Goal: Task Accomplishment & Management: Manage account settings

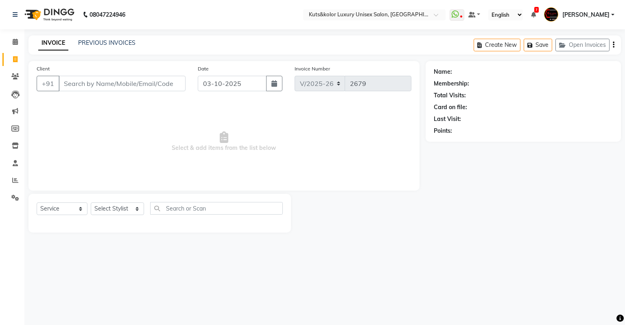
select select "4172"
select select "service"
click at [13, 44] on icon at bounding box center [15, 42] width 5 height 6
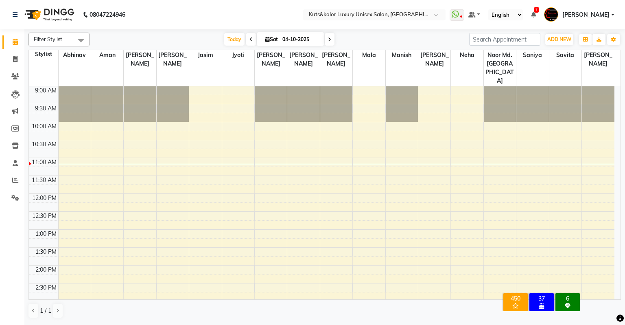
scroll to position [71, 0]
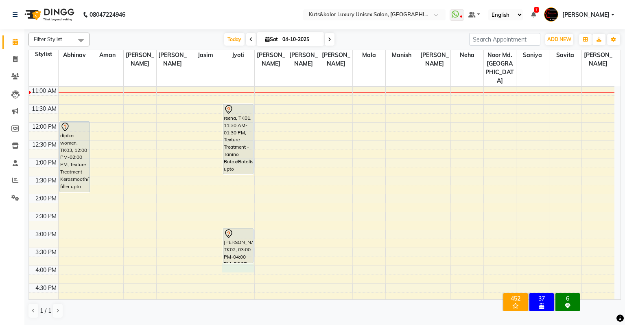
click at [231, 251] on div "9:00 AM 9:30 AM 10:00 AM 10:30 AM 11:00 AM 11:30 AM 12:00 PM 12:30 PM 1:00 PM 1…" at bounding box center [321, 247] width 585 height 465
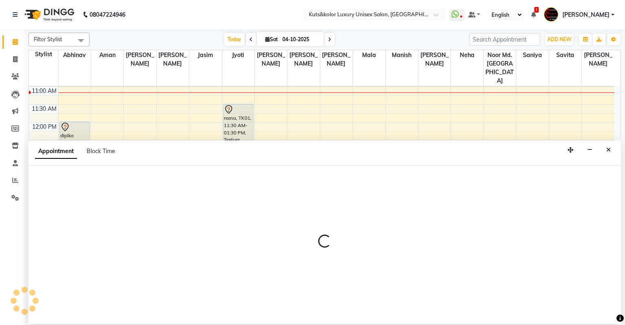
select select "22535"
select select "tentative"
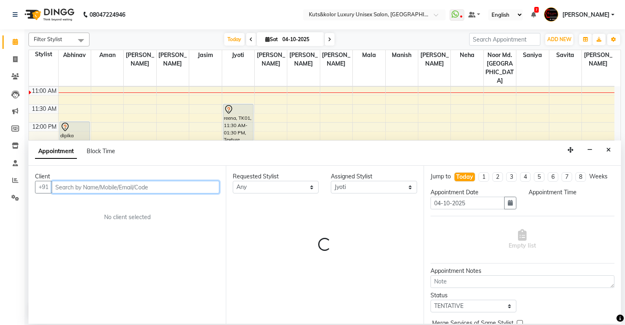
select select "960"
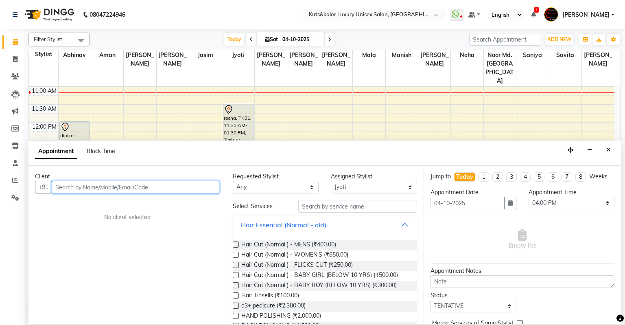
type input "9"
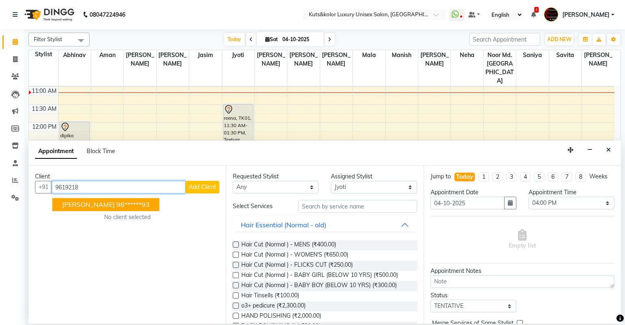
click at [87, 207] on span "[PERSON_NAME]" at bounding box center [88, 205] width 52 height 8
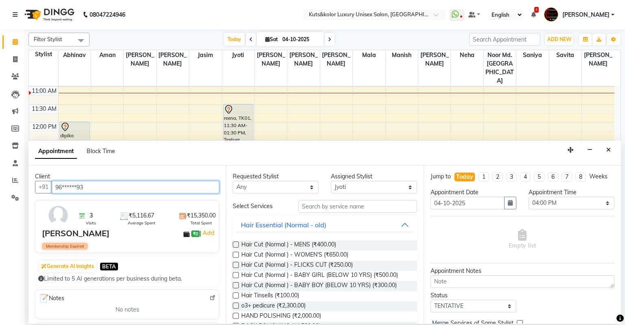
type input "96******93"
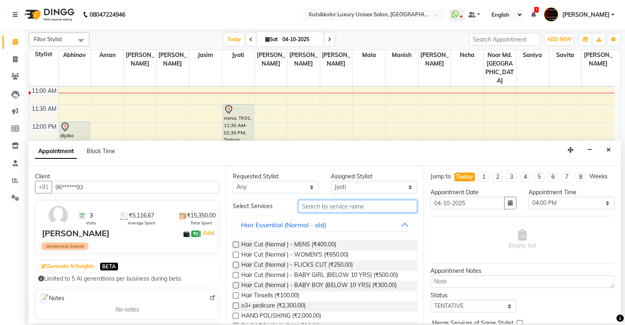
click at [316, 207] on input "text" at bounding box center [357, 206] width 119 height 13
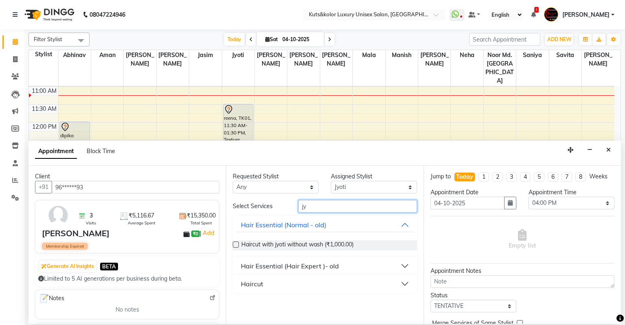
type input "jy"
click at [236, 245] on label at bounding box center [236, 244] width 6 height 6
click at [236, 245] on input "checkbox" at bounding box center [235, 244] width 5 height 5
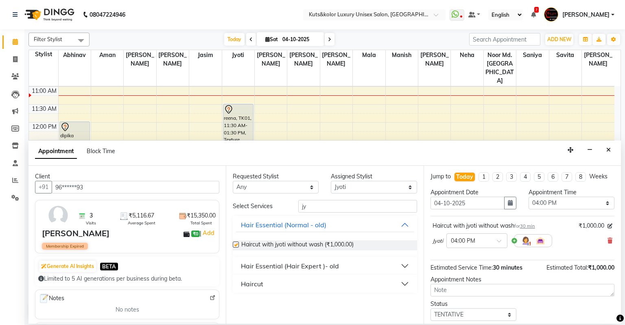
checkbox input "false"
click at [345, 190] on select "Select Abhinav Aman Arif Divya pujari Jasim Jyoti Jyoti Jaiswar Kavya kinjal Ma…" at bounding box center [374, 187] width 86 height 13
select select "67534"
click at [331, 181] on select "Select Abhinav Aman Arif Divya pujari Jasim Jyoti Jyoti Jaiswar Kavya kinjal Ma…" at bounding box center [374, 187] width 86 height 13
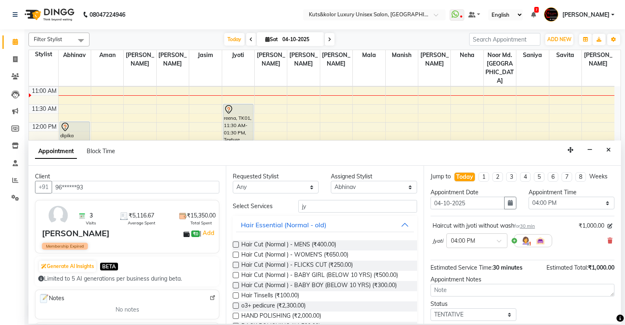
click at [236, 244] on label at bounding box center [236, 244] width 6 height 6
click at [236, 244] on input "checkbox" at bounding box center [235, 244] width 5 height 5
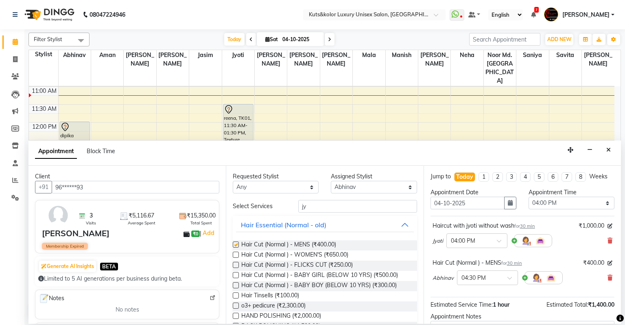
checkbox input "false"
click at [313, 206] on input "jy" at bounding box center [357, 206] width 119 height 13
type input "j"
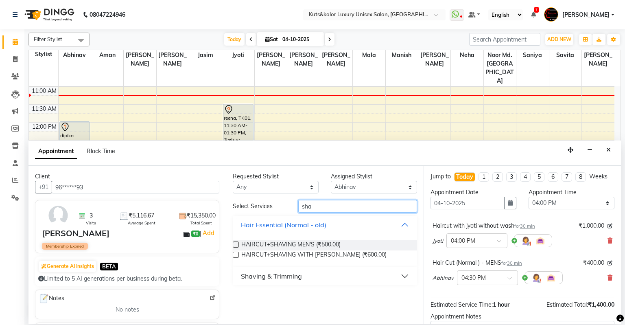
type input "sha"
click at [233, 255] on label at bounding box center [236, 254] width 6 height 6
click at [233, 255] on input "checkbox" at bounding box center [235, 255] width 5 height 5
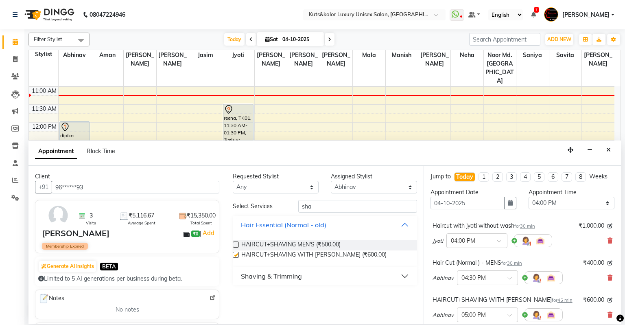
checkbox input "false"
click at [607, 313] on icon at bounding box center [609, 315] width 5 height 6
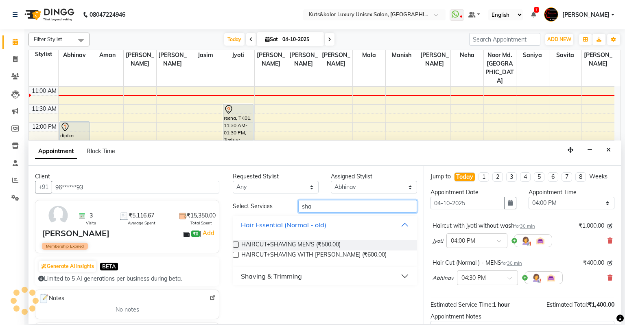
click at [337, 203] on input "sha" at bounding box center [357, 206] width 119 height 13
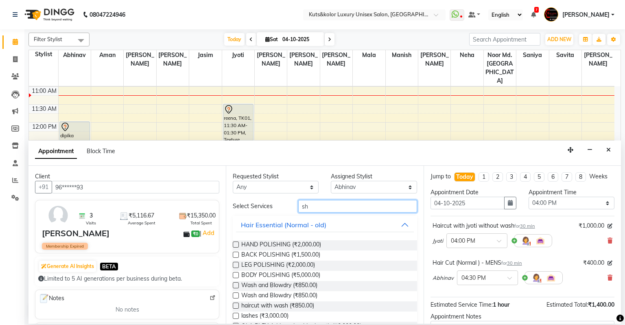
type input "sha"
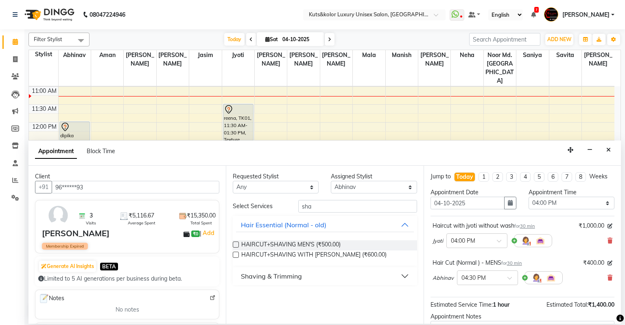
click at [298, 276] on div "Shaving & Trimming" at bounding box center [271, 276] width 61 height 10
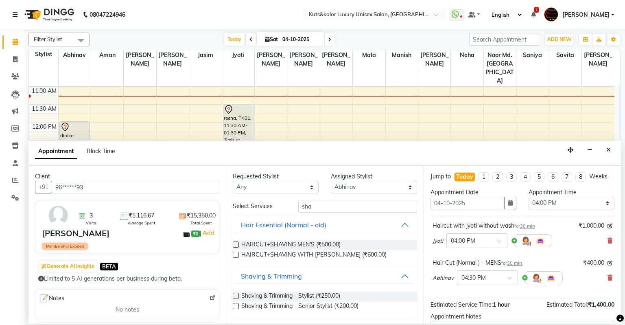
click at [236, 293] on label at bounding box center [236, 295] width 6 height 6
click at [236, 294] on input "checkbox" at bounding box center [235, 296] width 5 height 5
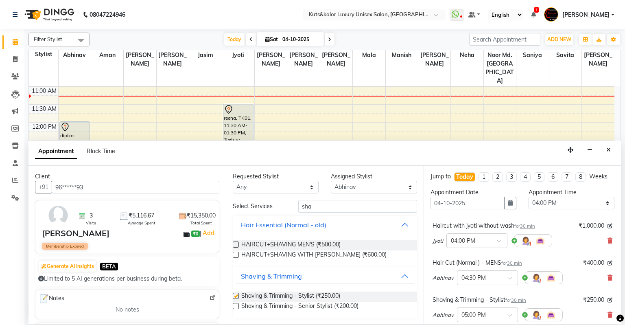
checkbox input "false"
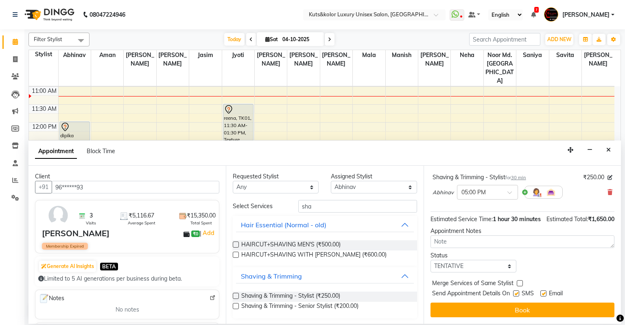
click at [515, 292] on label at bounding box center [516, 293] width 6 height 6
click at [515, 292] on input "checkbox" at bounding box center [515, 293] width 5 height 5
checkbox input "false"
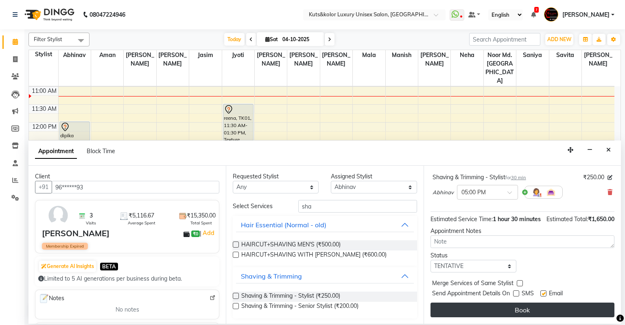
click at [517, 306] on button "Book" at bounding box center [522, 309] width 184 height 15
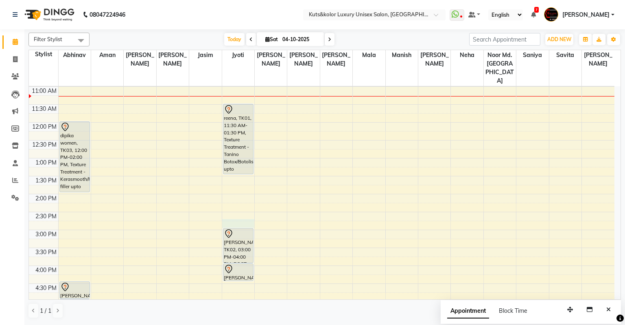
click at [238, 207] on div "9:00 AM 9:30 AM 10:00 AM 10:30 AM 11:00 AM 11:30 AM 12:00 PM 12:30 PM 1:00 PM 1…" at bounding box center [321, 247] width 585 height 465
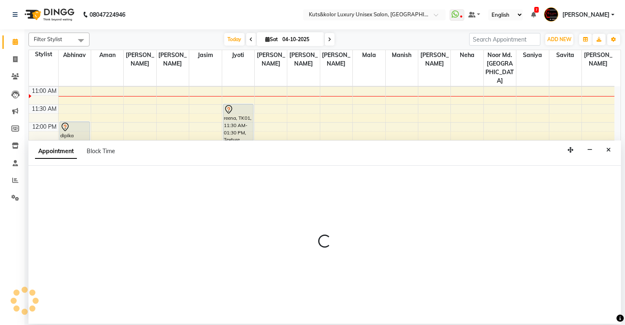
select select "22535"
select select "tentative"
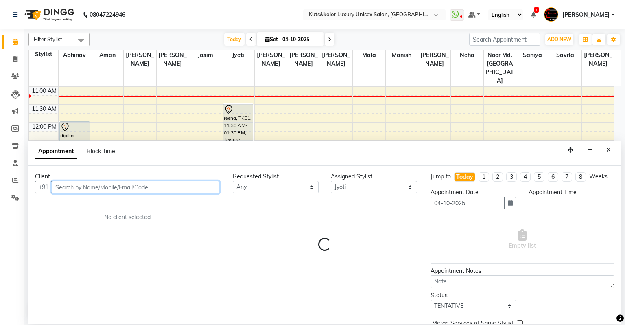
select select "885"
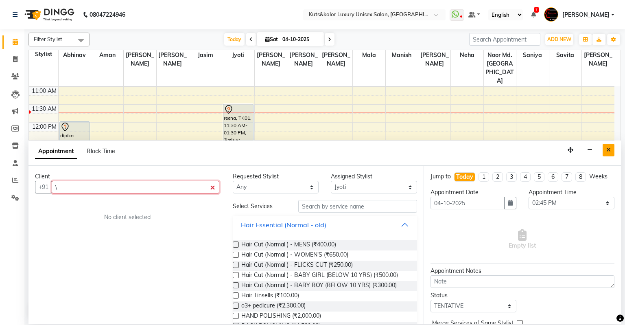
type input "\"
click at [610, 153] on icon "Close" at bounding box center [608, 150] width 4 height 6
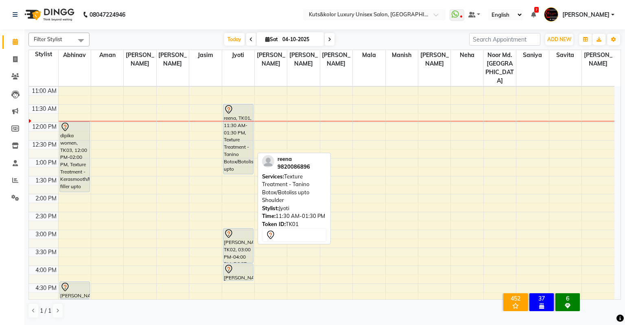
click at [229, 141] on div "reena, TK01, 11:30 AM-01:30 PM, Texture Treatment - Tanino Botox/Botoliss upto …" at bounding box center [238, 139] width 30 height 70
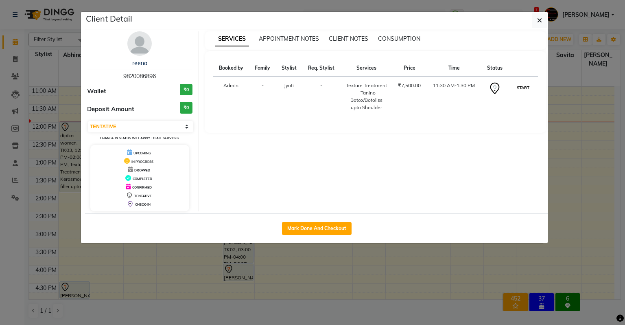
click at [528, 88] on button "START" at bounding box center [523, 88] width 17 height 10
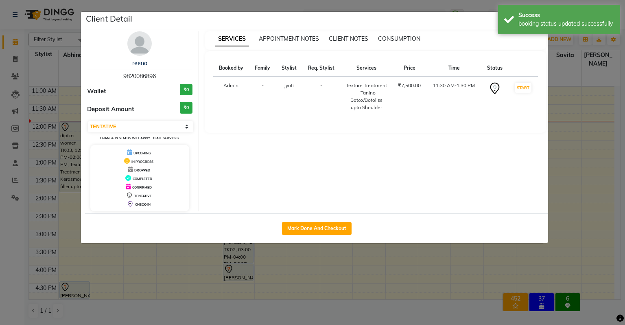
select select "1"
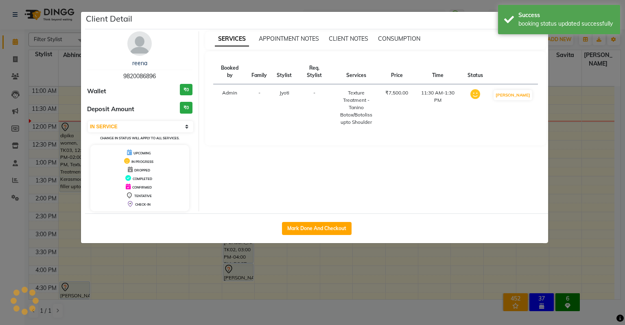
click at [569, 86] on ngb-modal-window "Client Detail reena 9820086896 Wallet ₹0 Deposit Amount ₹0 Select IN SERVICE CO…" at bounding box center [312, 162] width 625 height 325
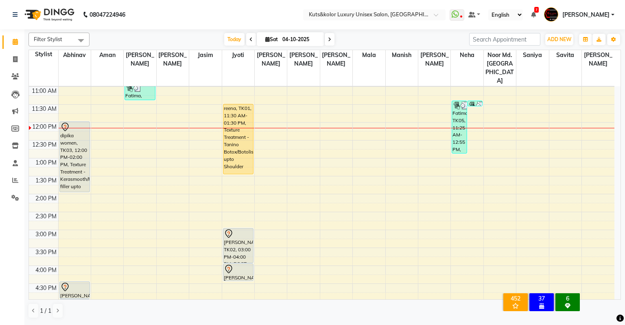
click at [249, 41] on icon at bounding box center [250, 39] width 3 height 5
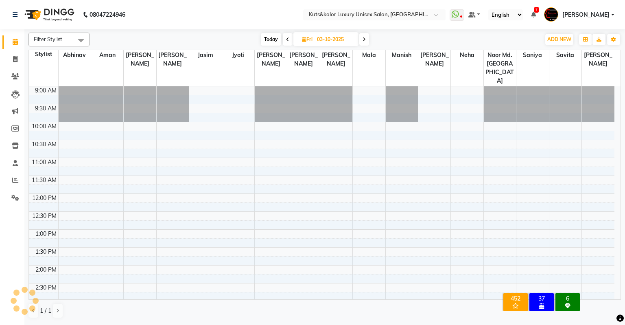
scroll to position [107, 0]
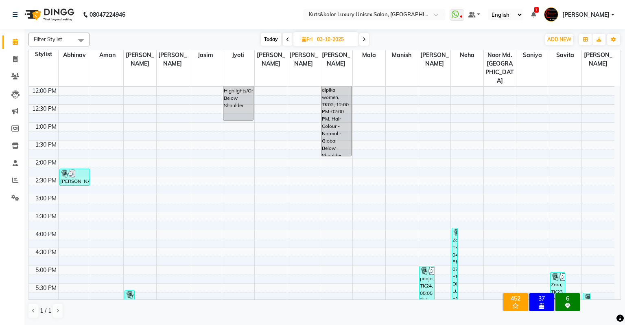
click at [273, 38] on span "Today" at bounding box center [271, 39] width 20 height 13
type input "04-10-2025"
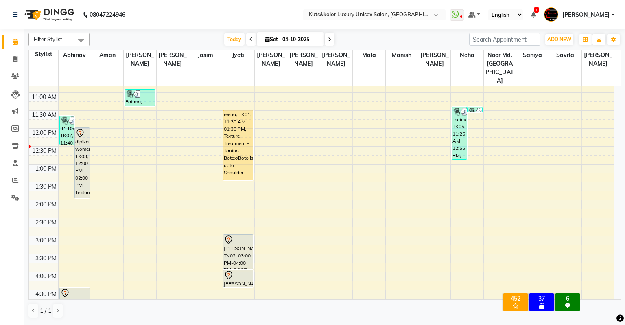
scroll to position [81, 0]
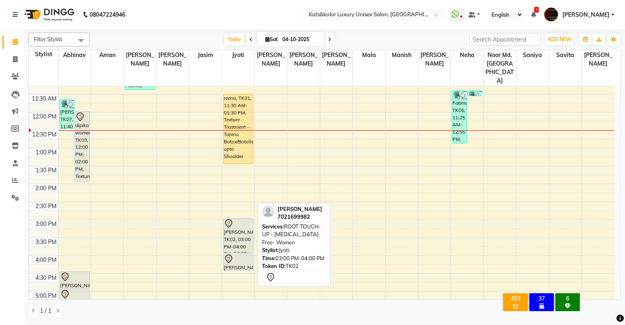
click at [231, 224] on div "kiran Sarfaraz, TK02, 03:00 PM-04:00 PM, ROOT TOUCH-UP - Ammonia Free- Women" at bounding box center [238, 235] width 30 height 34
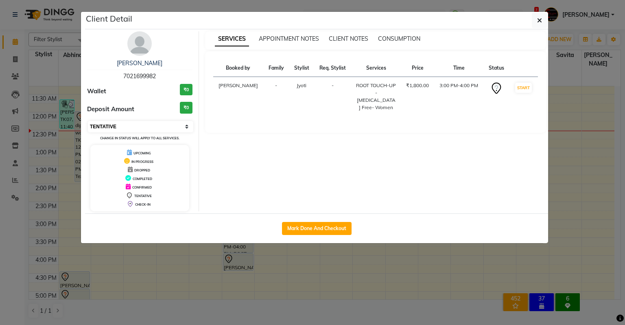
click at [152, 128] on select "Select IN SERVICE CONFIRMED TENTATIVE CHECK IN MARK DONE DROPPED UPCOMING" at bounding box center [140, 126] width 105 height 11
select select "2"
click at [88, 121] on select "Select IN SERVICE CONFIRMED TENTATIVE CHECK IN MARK DONE DROPPED UPCOMING" at bounding box center [140, 126] width 105 height 11
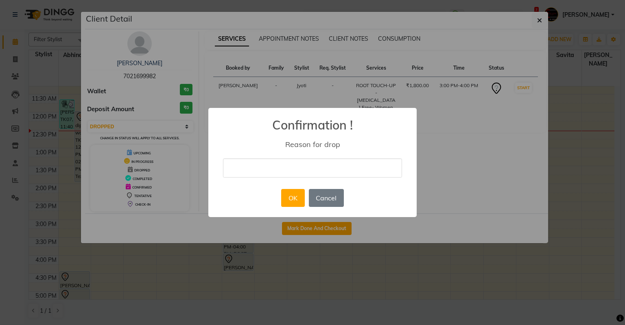
click at [241, 169] on input "text" at bounding box center [312, 167] width 179 height 19
type input "wrong"
click at [294, 200] on button "OK" at bounding box center [292, 198] width 23 height 18
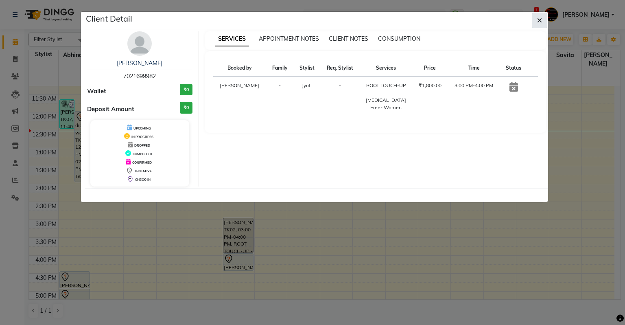
click at [542, 17] on button "button" at bounding box center [539, 20] width 15 height 15
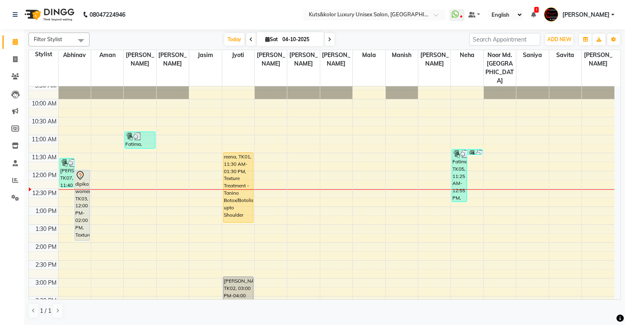
scroll to position [0, 0]
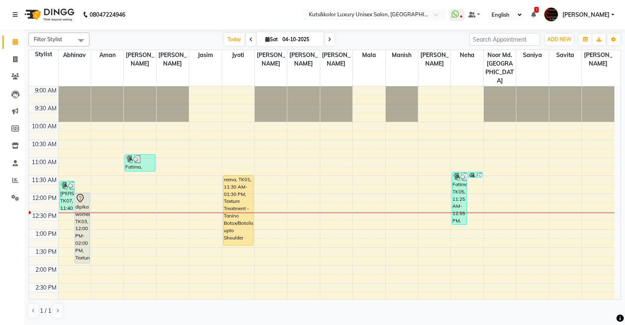
click at [296, 38] on input "04-10-2025" at bounding box center [300, 39] width 41 height 12
select select "10"
select select "2025"
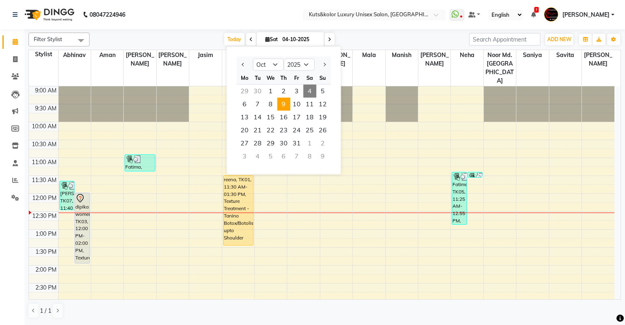
click at [284, 103] on span "9" at bounding box center [283, 104] width 13 height 13
type input "09-10-2025"
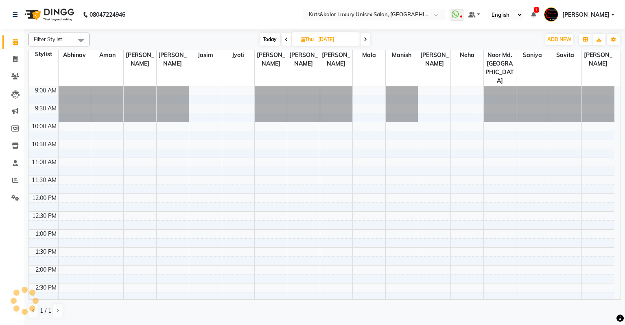
scroll to position [107, 0]
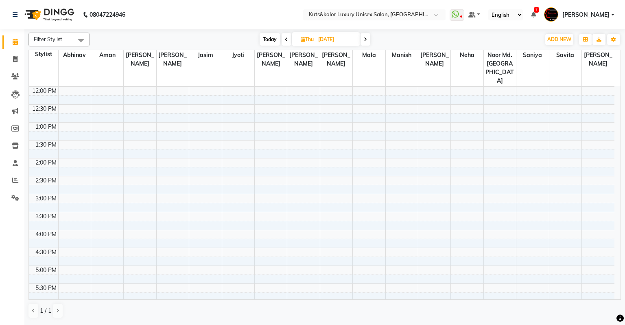
click at [329, 39] on input "09-10-2025" at bounding box center [336, 39] width 41 height 12
select select "10"
select select "2025"
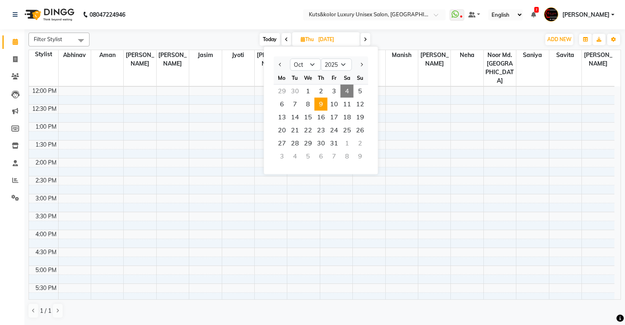
click at [319, 108] on span "9" at bounding box center [320, 104] width 13 height 13
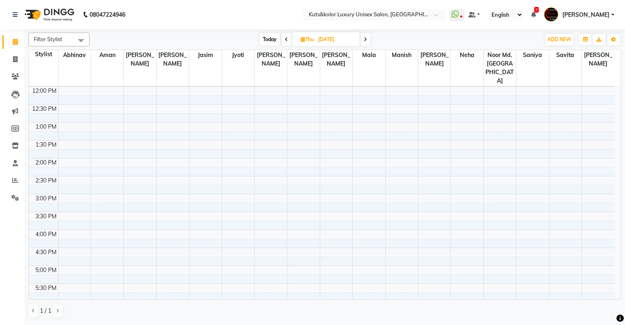
click at [290, 38] on span at bounding box center [286, 39] width 10 height 13
click at [282, 44] on span at bounding box center [286, 39] width 10 height 13
click at [282, 44] on span at bounding box center [287, 39] width 10 height 13
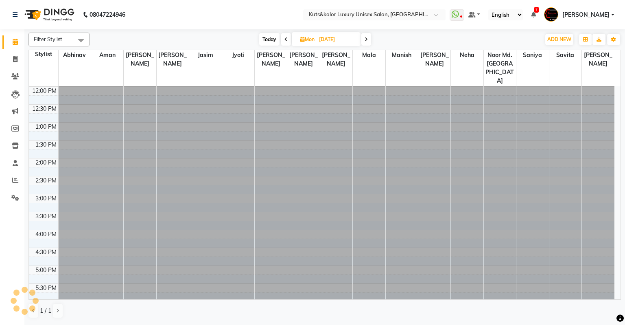
scroll to position [0, 0]
click at [268, 40] on span "Today" at bounding box center [269, 39] width 20 height 13
type input "04-10-2025"
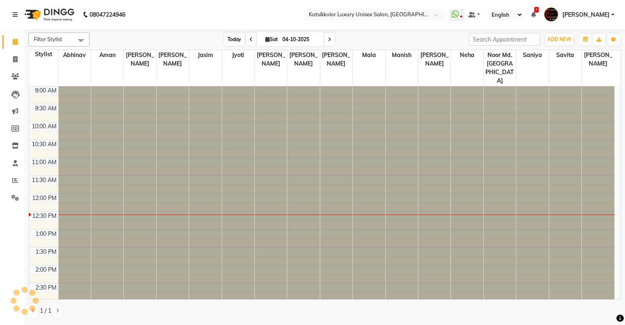
scroll to position [107, 0]
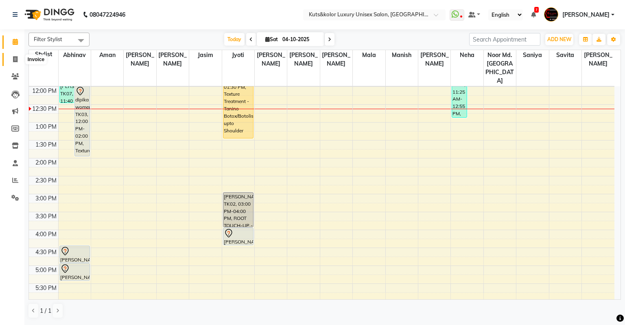
click at [17, 61] on icon at bounding box center [15, 59] width 4 height 6
select select "service"
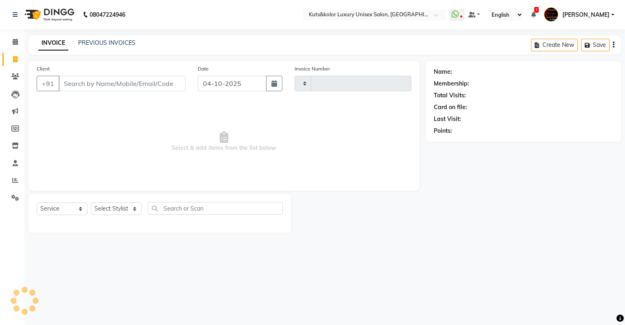
type input "2682"
select select "4172"
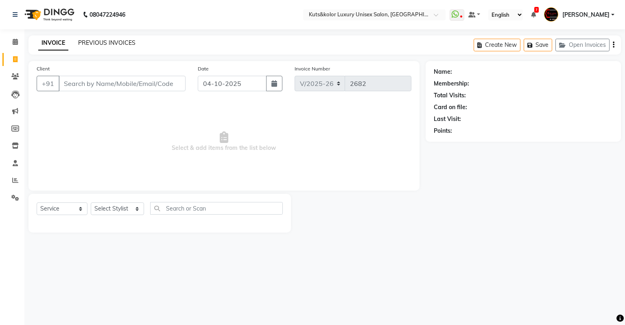
click at [96, 44] on link "PREVIOUS INVOICES" at bounding box center [106, 42] width 57 height 7
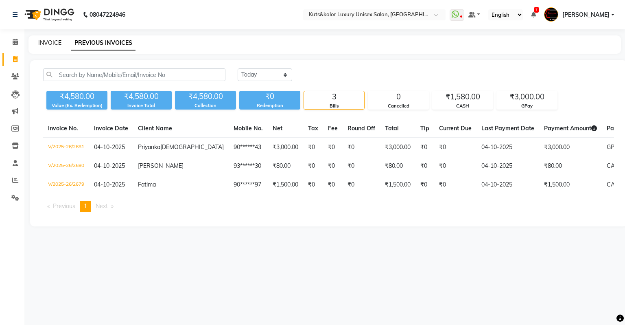
click at [55, 40] on link "INVOICE" at bounding box center [49, 42] width 23 height 7
select select "service"
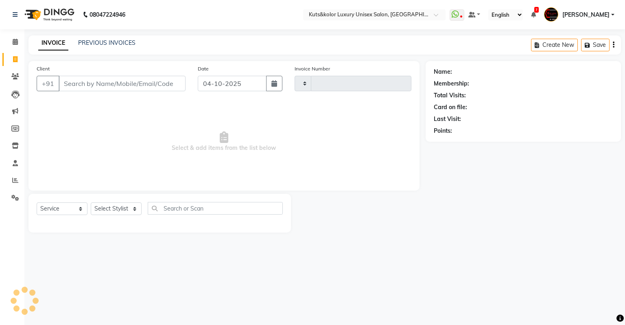
type input "2682"
select select "4172"
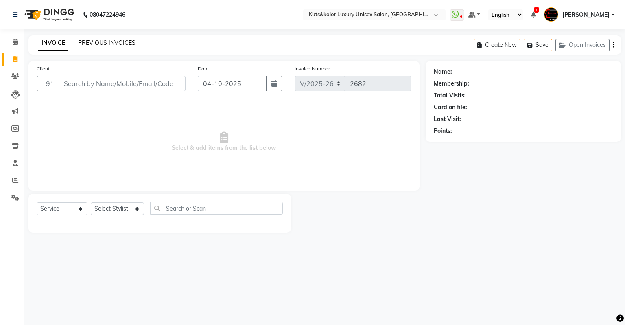
click at [89, 41] on link "PREVIOUS INVOICES" at bounding box center [106, 42] width 57 height 7
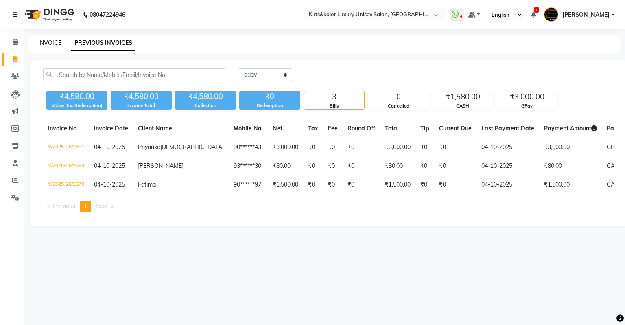
click at [48, 40] on link "INVOICE" at bounding box center [49, 42] width 23 height 7
select select "4172"
select select "service"
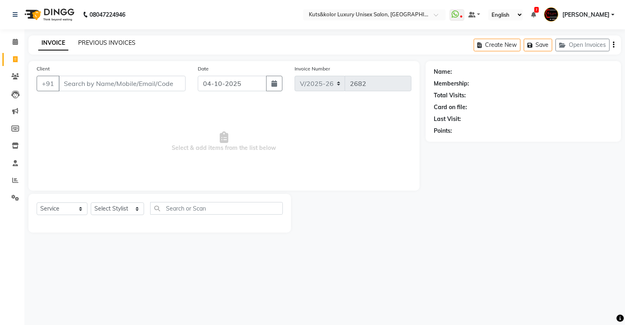
click at [109, 43] on link "PREVIOUS INVOICES" at bounding box center [106, 42] width 57 height 7
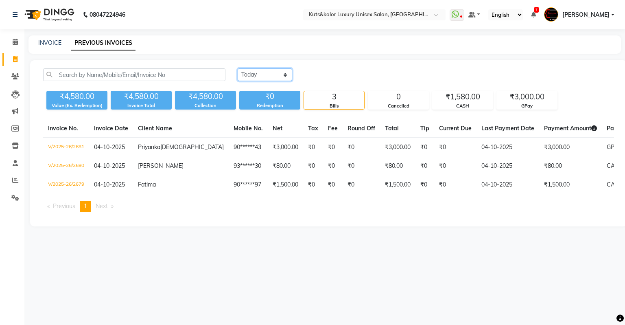
click at [262, 73] on select "Today Yesterday Custom Range" at bounding box center [265, 74] width 55 height 13
select select "yesterday"
click at [238, 68] on select "Today Yesterday Custom Range" at bounding box center [265, 74] width 55 height 13
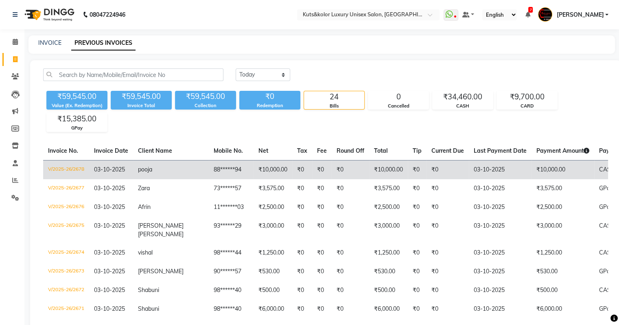
click at [209, 171] on td "88******94" at bounding box center [231, 169] width 45 height 19
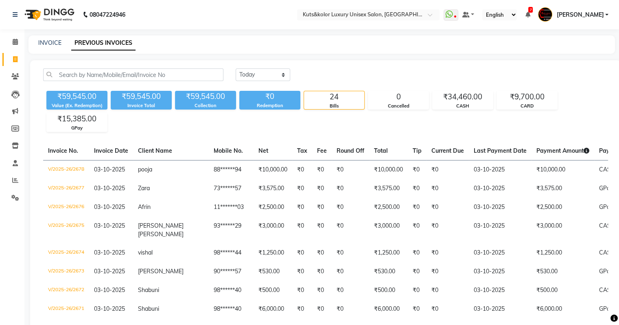
click at [594, 14] on span "Divya pujari" at bounding box center [579, 15] width 47 height 9
click at [402, 39] on div "INVOICE PREVIOUS INVOICES" at bounding box center [316, 43] width 576 height 9
click at [15, 39] on icon at bounding box center [15, 42] width 5 height 6
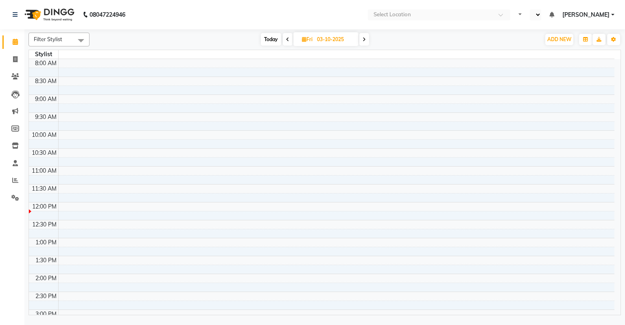
select select "en"
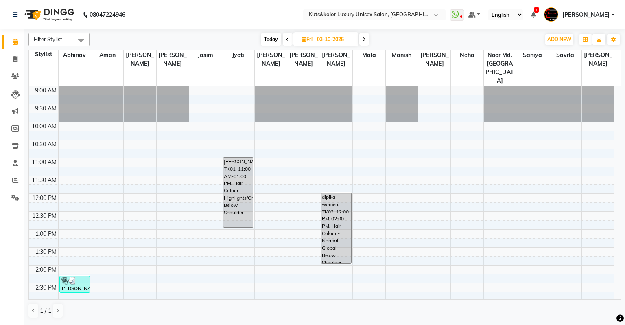
click at [361, 40] on span at bounding box center [364, 39] width 10 height 13
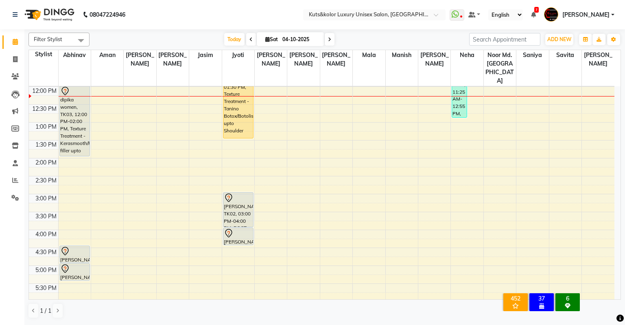
click at [328, 39] on icon at bounding box center [329, 39] width 3 height 5
type input "05-10-2025"
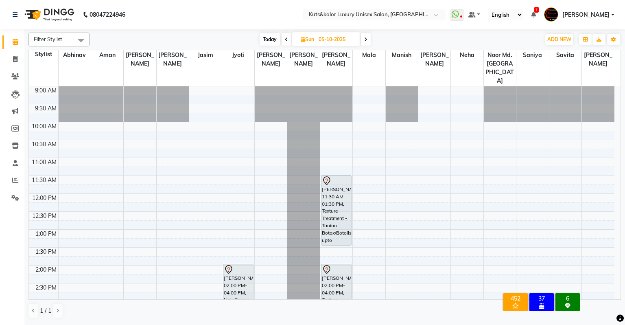
click at [60, 142] on div "9:00 AM 9:30 AM 10:00 AM 10:30 AM 11:00 AM 11:30 AM 12:00 PM 12:30 PM 1:00 PM 1…" at bounding box center [321, 318] width 585 height 465
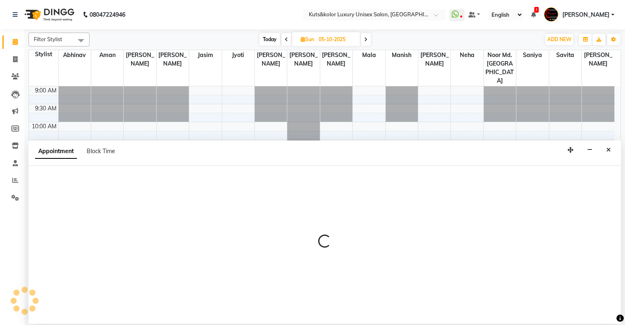
select select "67534"
select select "660"
select select "tentative"
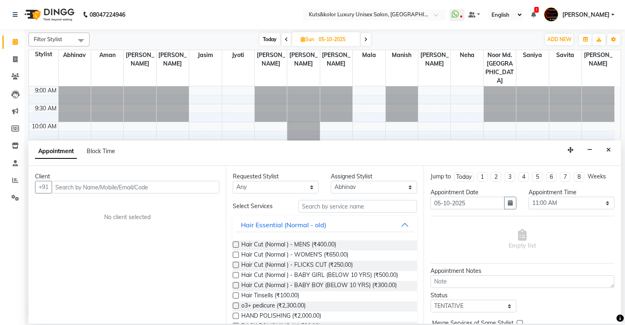
type input "9"
click at [80, 189] on input "83" at bounding box center [136, 187] width 168 height 13
drag, startPoint x: 80, startPoint y: 189, endPoint x: 98, endPoint y: 190, distance: 17.9
click at [98, 190] on input "83" at bounding box center [136, 187] width 168 height 13
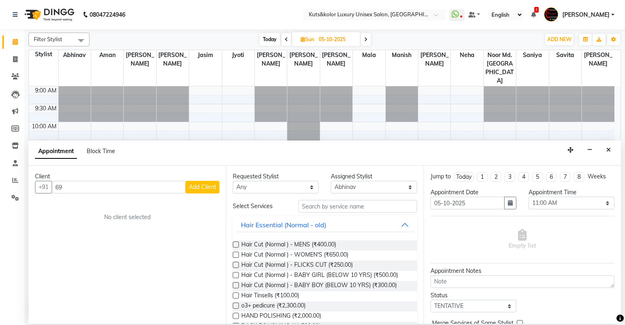
type input "6"
click at [116, 220] on ngb-highlight "83******36" at bounding box center [132, 218] width 33 height 8
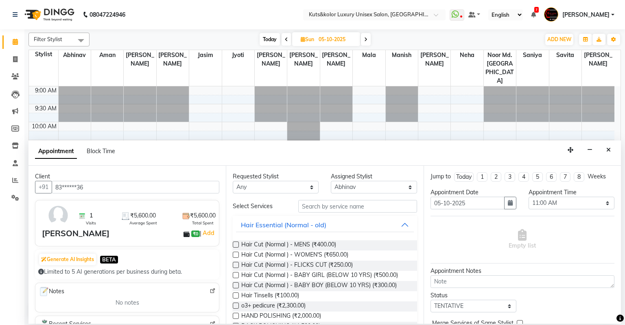
type input "83******36"
click at [335, 208] on input "text" at bounding box center [357, 206] width 119 height 13
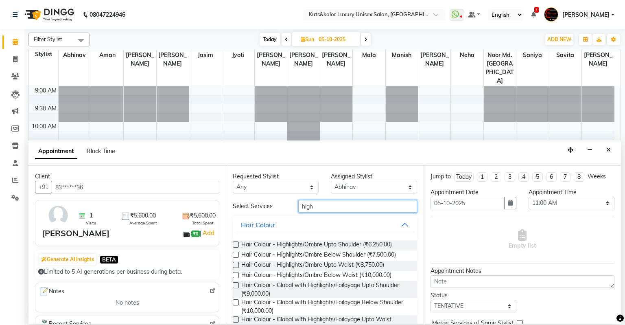
type input "high"
click at [234, 253] on label at bounding box center [236, 254] width 6 height 6
click at [234, 253] on input "checkbox" at bounding box center [235, 255] width 5 height 5
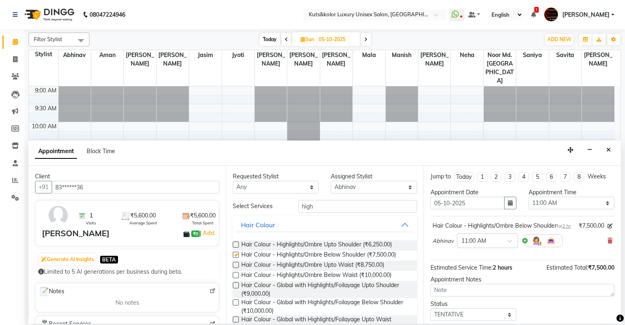
checkbox input "false"
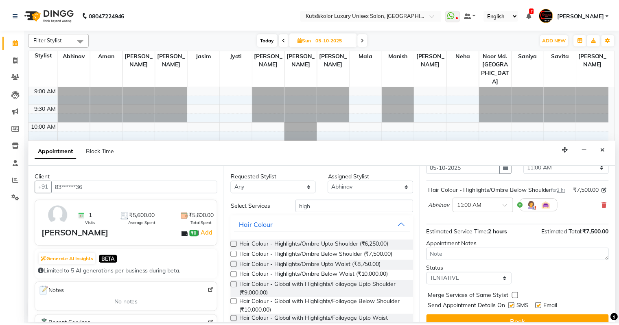
scroll to position [57, 0]
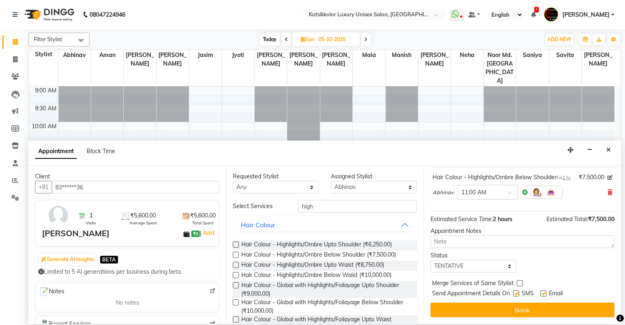
click at [516, 294] on label at bounding box center [516, 293] width 6 height 6
click at [516, 294] on input "checkbox" at bounding box center [515, 293] width 5 height 5
checkbox input "false"
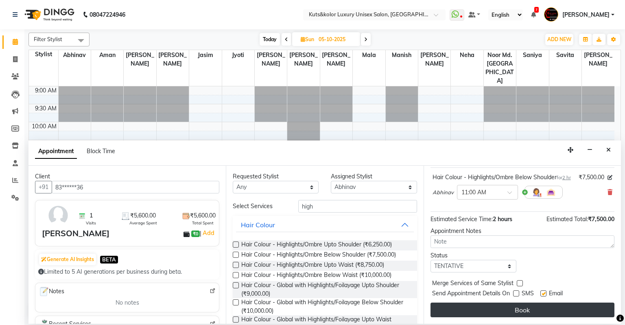
click at [515, 308] on button "Book" at bounding box center [522, 309] width 184 height 15
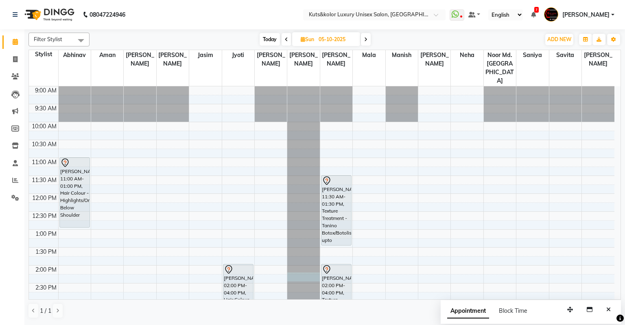
click at [298, 86] on div at bounding box center [303, 86] width 32 height 0
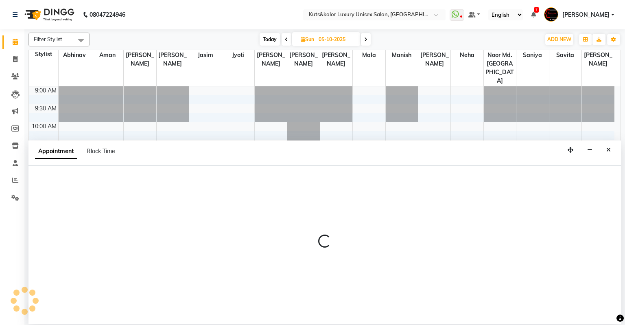
select select "30794"
select select "tentative"
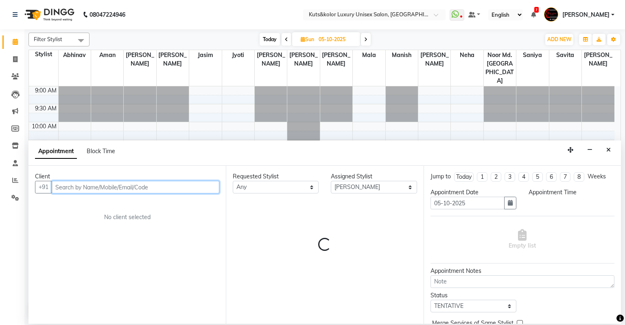
select select "855"
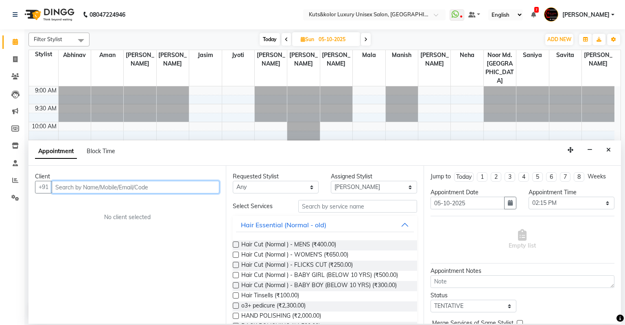
type input "/"
click at [609, 150] on icon "Close" at bounding box center [608, 150] width 4 height 6
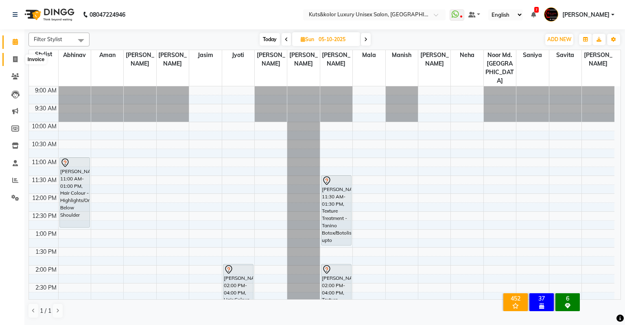
click at [16, 56] on icon at bounding box center [15, 59] width 4 height 6
select select "service"
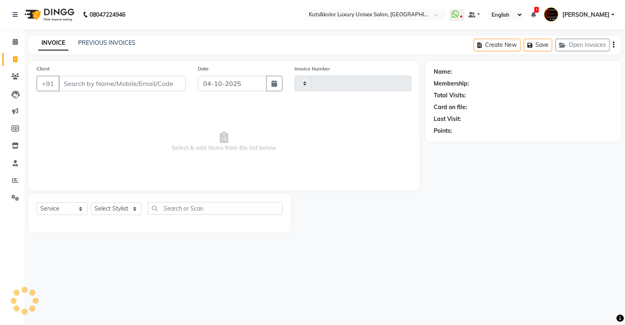
type input "2681"
select select "4172"
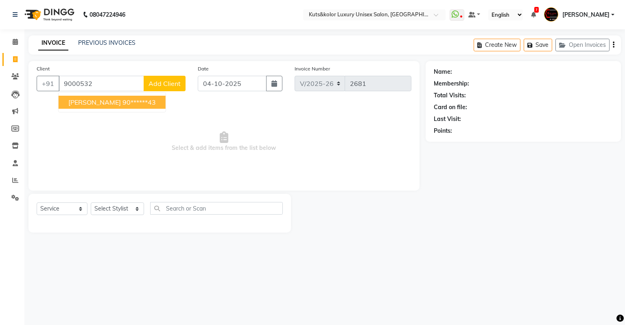
click at [107, 107] on button "Priyanka Jain 90******43" at bounding box center [112, 102] width 107 height 13
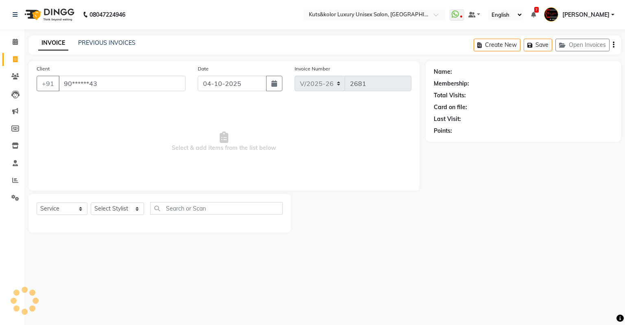
type input "90******43"
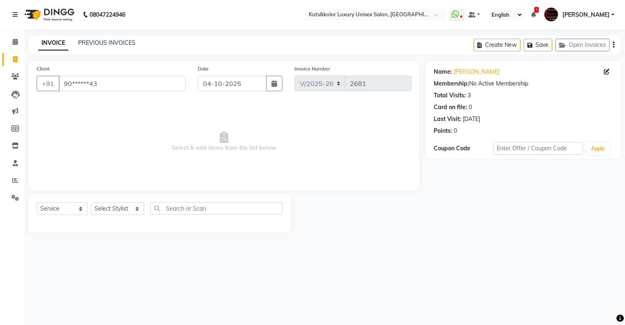
click at [111, 217] on div "Select Service Product Membership Package Voucher Prepaid Gift Card Select Styl…" at bounding box center [160, 211] width 246 height 19
click at [112, 211] on select "Select Stylist Abhinav Aman Arif Divya pujari Jasim Jyoti Jyoti Jaiswar Kavya k…" at bounding box center [117, 208] width 53 height 13
select select "67534"
click at [91, 203] on select "Select Stylist Abhinav Aman Arif Divya pujari Jasim Jyoti Jyoti Jaiswar Kavya k…" at bounding box center [117, 208] width 53 height 13
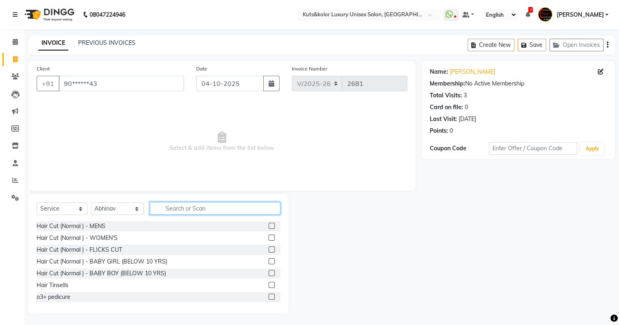
click at [168, 210] on input "text" at bounding box center [215, 208] width 131 height 13
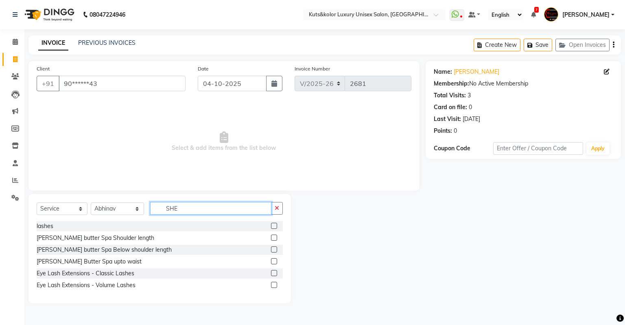
type input "SHE"
click at [273, 249] on label at bounding box center [274, 249] width 6 height 6
click at [273, 249] on input "checkbox" at bounding box center [273, 249] width 5 height 5
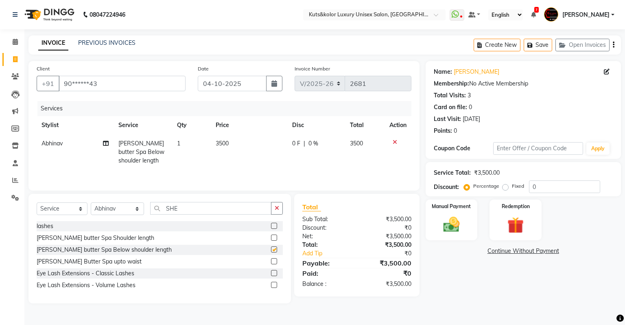
checkbox input "false"
click at [300, 138] on td "0 F | 0 %" at bounding box center [316, 151] width 58 height 35
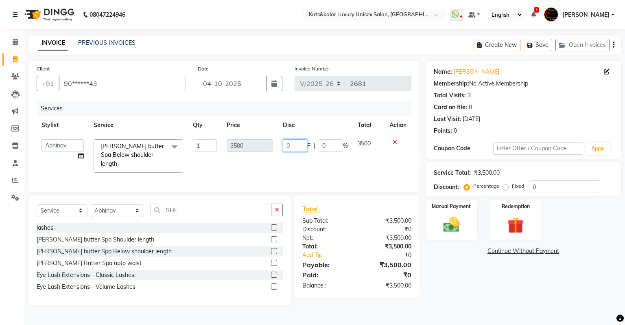
click at [304, 144] on input "0" at bounding box center [295, 145] width 24 height 13
type input "500"
click at [309, 162] on td "500 F | 0 %" at bounding box center [315, 155] width 75 height 43
click at [451, 208] on label "Manual Payment" at bounding box center [451, 206] width 41 height 8
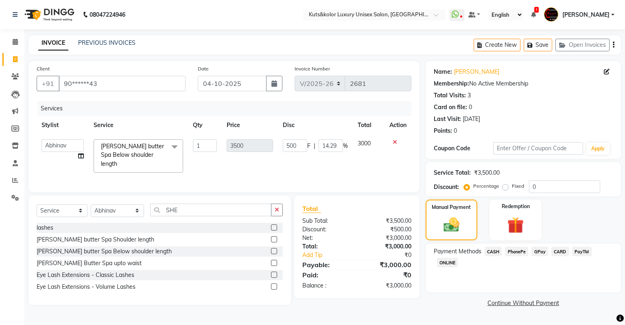
click at [494, 254] on span "CASH" at bounding box center [492, 250] width 17 height 9
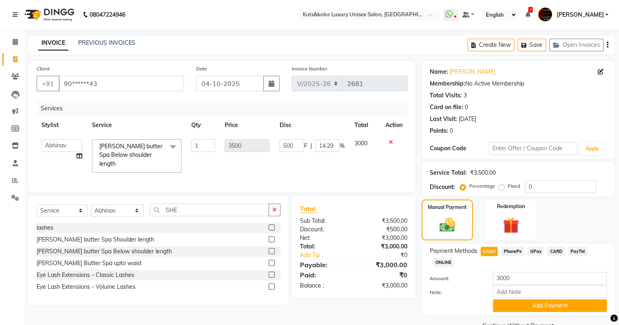
click at [537, 250] on span "GPay" at bounding box center [535, 250] width 17 height 9
click at [536, 309] on button "Add Payment" at bounding box center [550, 305] width 114 height 13
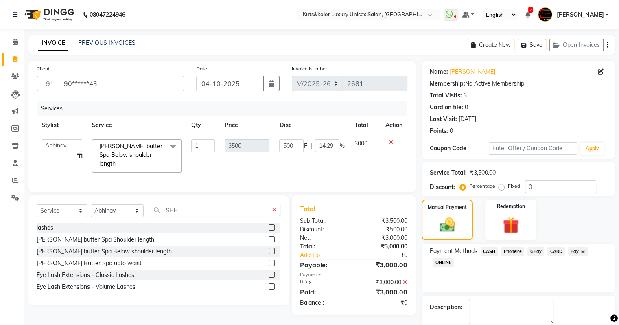
scroll to position [41, 0]
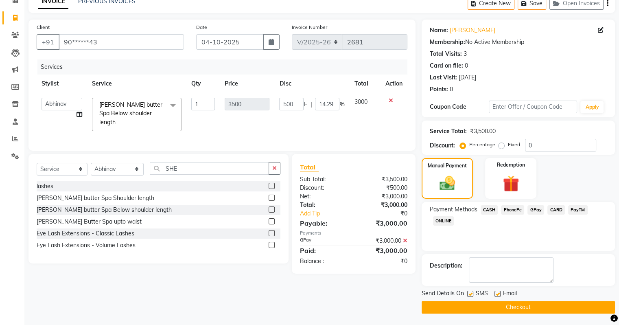
click at [467, 293] on label at bounding box center [470, 293] width 6 height 6
click at [467, 293] on input "checkbox" at bounding box center [469, 293] width 5 height 5
checkbox input "false"
click at [469, 302] on button "Checkout" at bounding box center [517, 307] width 193 height 13
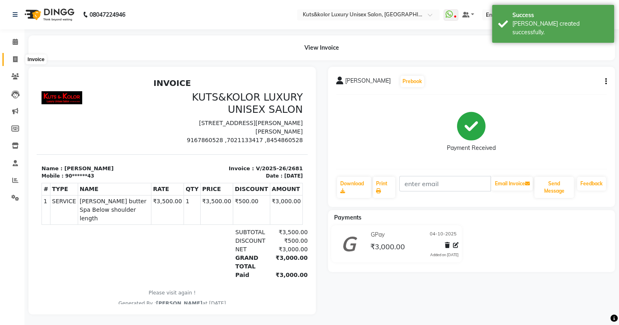
click at [17, 59] on span at bounding box center [15, 59] width 14 height 9
select select "4172"
select select "service"
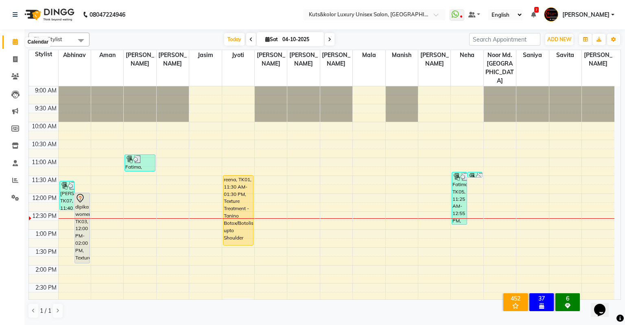
click at [16, 43] on icon at bounding box center [15, 42] width 5 height 6
click at [14, 58] on icon at bounding box center [15, 59] width 4 height 6
select select "service"
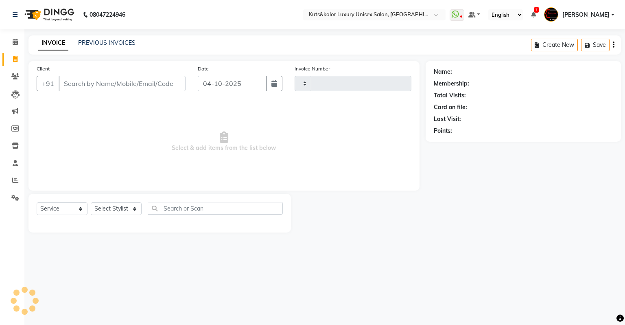
type input "2682"
select select "4172"
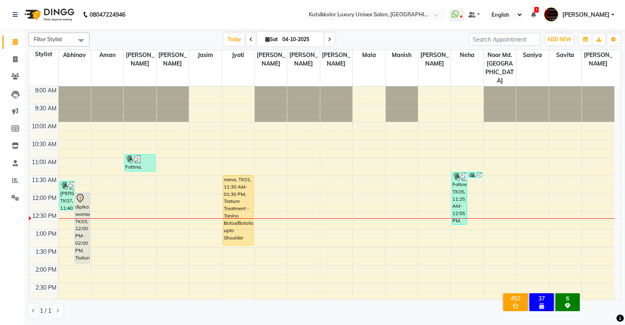
click at [59, 15] on img at bounding box center [49, 14] width 56 height 23
click at [9, 15] on div "08047224946" at bounding box center [69, 14] width 125 height 23
click at [500, 14] on span "Divya pujari" at bounding box center [585, 15] width 47 height 9
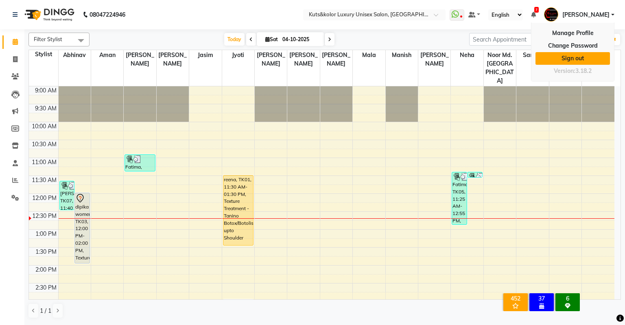
click at [500, 62] on link "Sign out" at bounding box center [572, 58] width 74 height 13
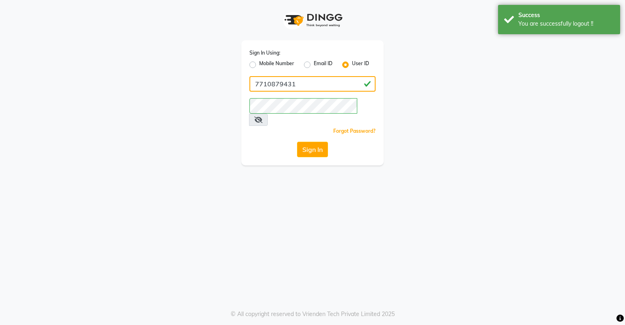
click at [312, 85] on input "7710879431" at bounding box center [312, 83] width 126 height 15
type input "7"
click at [318, 142] on button "Sign In" at bounding box center [312, 149] width 31 height 15
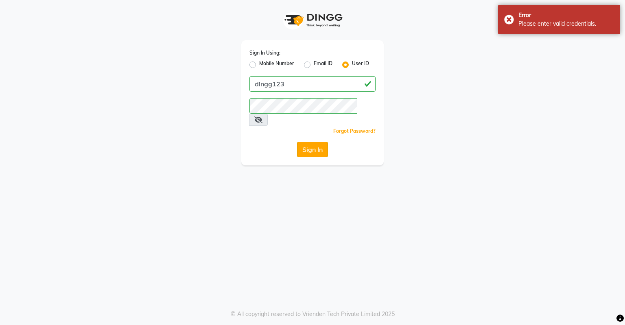
click at [310, 142] on button "Sign In" at bounding box center [312, 149] width 31 height 15
click at [286, 81] on input "dingg123" at bounding box center [312, 83] width 126 height 15
click at [262, 116] on icon at bounding box center [258, 119] width 8 height 7
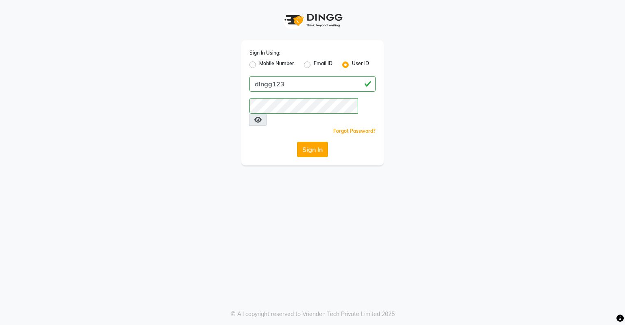
click at [303, 142] on button "Sign In" at bounding box center [312, 149] width 31 height 15
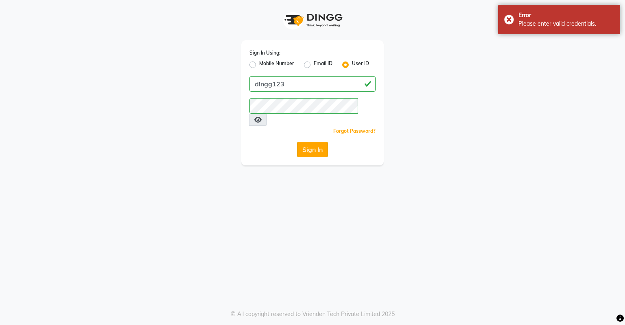
click at [303, 142] on button "Sign In" at bounding box center [312, 149] width 31 height 15
click at [303, 142] on div "Sign In" at bounding box center [312, 149] width 126 height 15
click at [293, 83] on input "dingg123" at bounding box center [312, 83] width 126 height 15
click at [324, 142] on button "Sign In" at bounding box center [312, 149] width 31 height 15
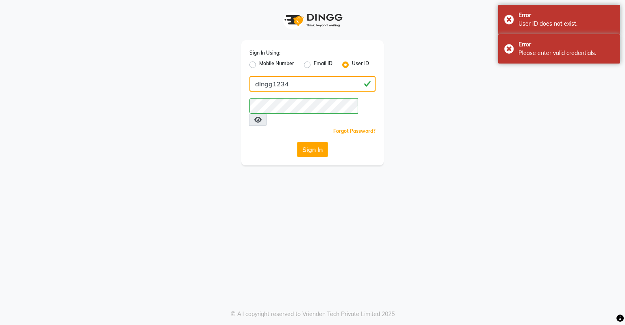
click at [310, 84] on input "dingg1234" at bounding box center [312, 83] width 126 height 15
type input "dingg123"
click at [264, 142] on div "Sign In" at bounding box center [312, 149] width 126 height 15
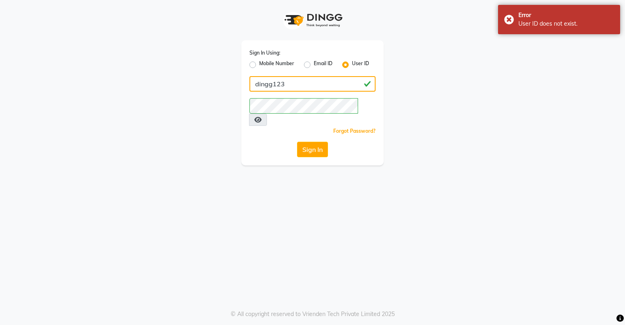
click at [294, 83] on input "dingg123" at bounding box center [312, 83] width 126 height 15
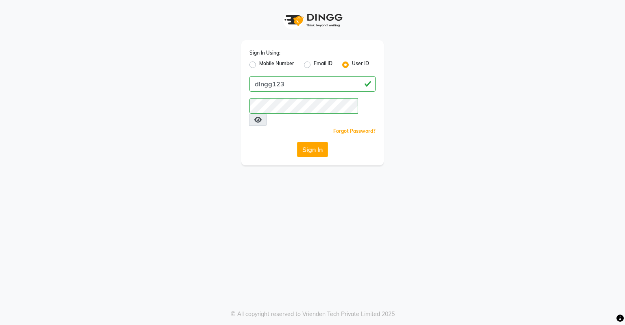
click at [259, 64] on label "Mobile Number" at bounding box center [276, 65] width 35 height 10
click at [259, 64] on input "Mobile Number" at bounding box center [261, 62] width 5 height 5
radio input "true"
radio input "false"
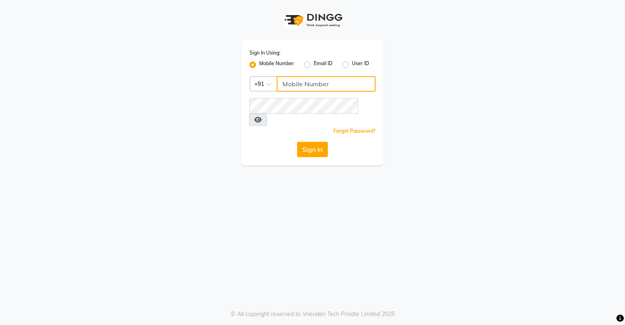
click at [306, 87] on input "Username" at bounding box center [326, 83] width 99 height 15
type input "7710879431"
click at [310, 142] on button "Sign In" at bounding box center [312, 149] width 31 height 15
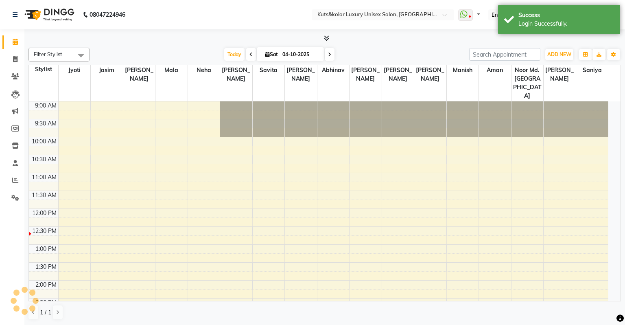
select select "en"
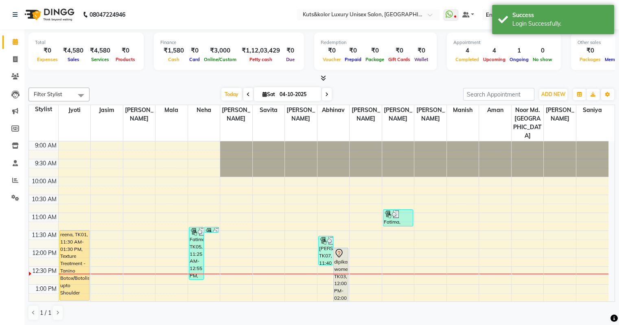
click at [322, 77] on icon at bounding box center [323, 78] width 5 height 6
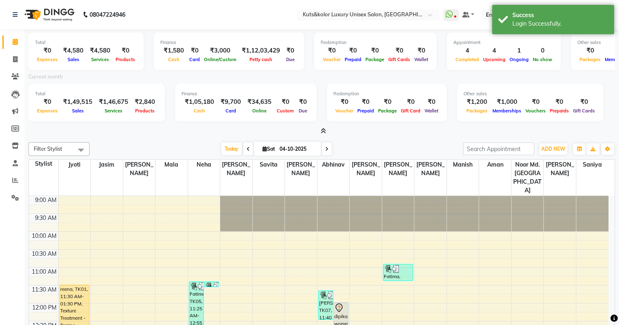
click at [324, 129] on icon at bounding box center [323, 131] width 5 height 6
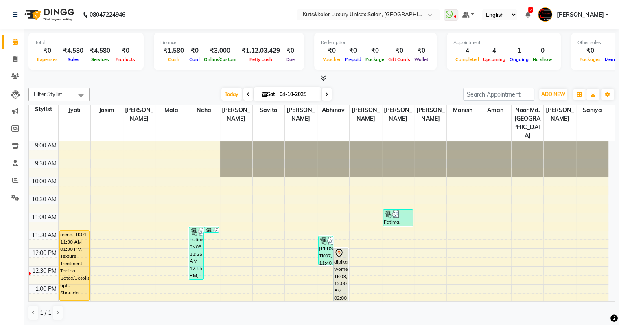
click at [323, 95] on span at bounding box center [327, 94] width 10 height 13
type input "05-10-2025"
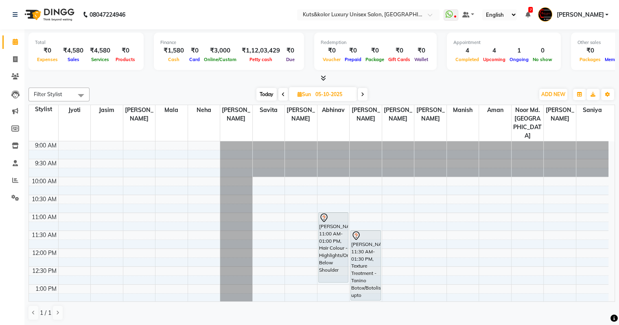
click at [78, 92] on span at bounding box center [81, 94] width 16 height 15
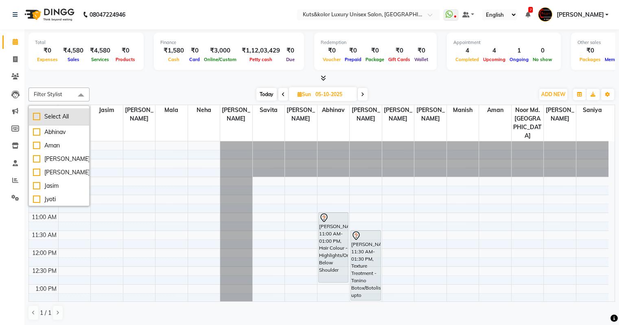
click at [44, 113] on div "Select All" at bounding box center [59, 116] width 52 height 9
checkbox input "true"
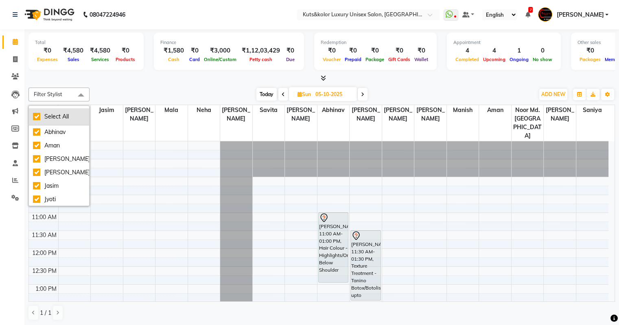
checkbox input "true"
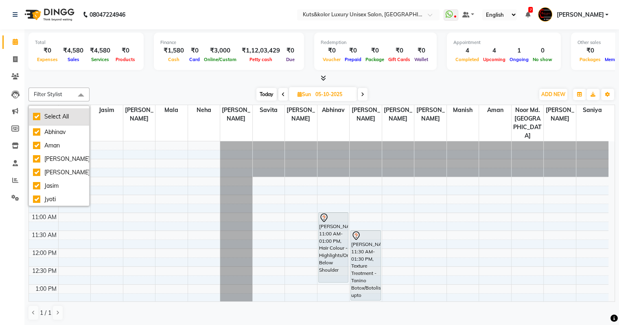
checkbox input "true"
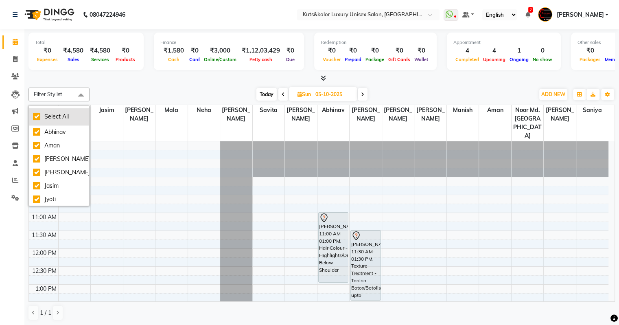
checkbox input "true"
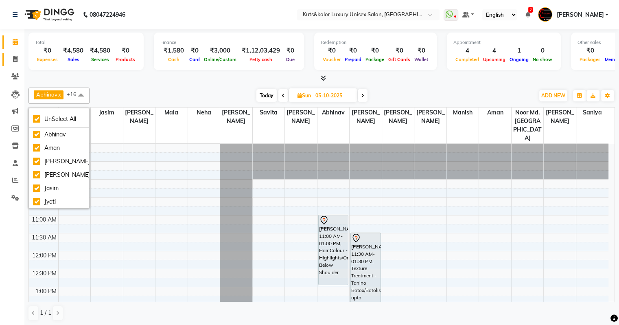
click at [13, 53] on link "Invoice" at bounding box center [12, 59] width 20 height 13
select select "service"
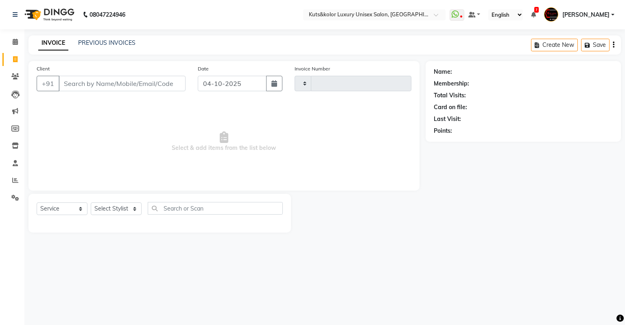
type input "2682"
select select "4172"
click at [88, 45] on link "PREVIOUS INVOICES" at bounding box center [106, 42] width 57 height 7
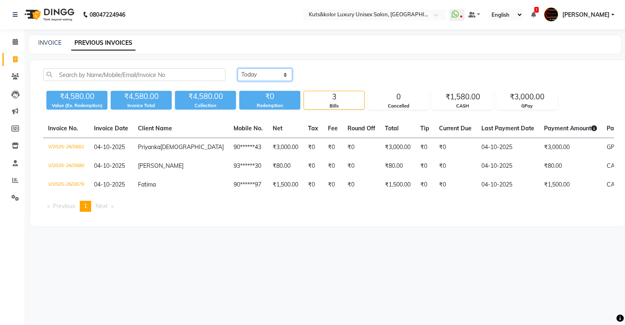
click at [268, 78] on select "Today Yesterday Custom Range" at bounding box center [265, 74] width 55 height 13
select select "yesterday"
click at [238, 68] on select "Today Yesterday Custom Range" at bounding box center [265, 74] width 55 height 13
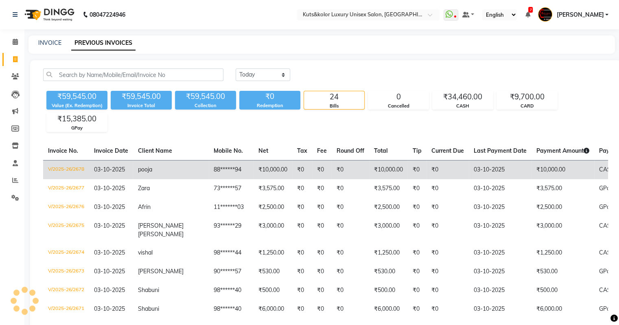
click at [253, 172] on td "₹10,000.00" at bounding box center [272, 169] width 39 height 19
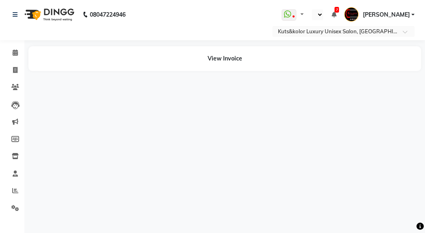
select select "en"
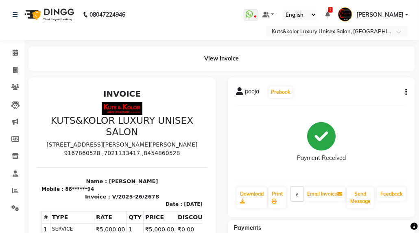
click at [68, 193] on div "88******94" at bounding box center [79, 188] width 29 height 7
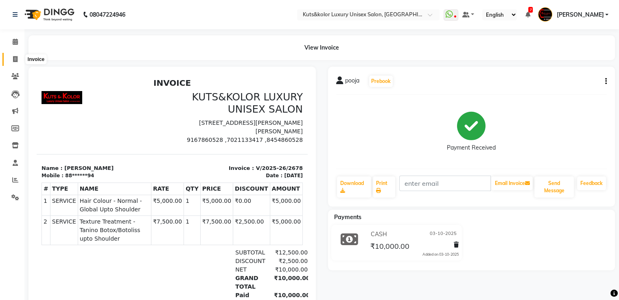
click at [16, 59] on icon at bounding box center [15, 59] width 4 height 6
select select "service"
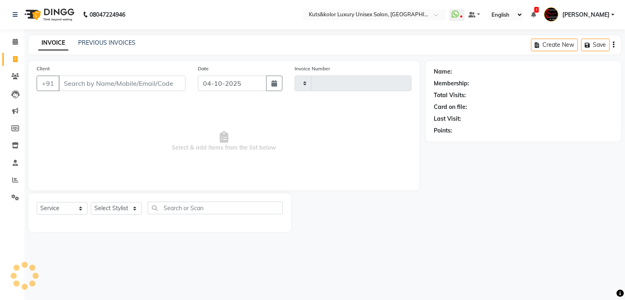
type input "2682"
select select "4172"
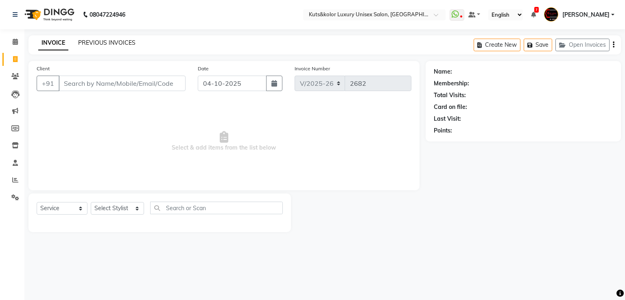
click at [122, 43] on link "PREVIOUS INVOICES" at bounding box center [106, 42] width 57 height 7
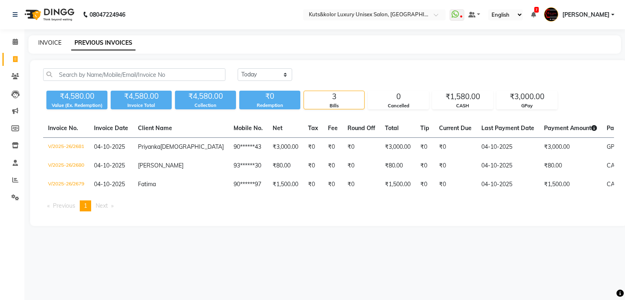
click at [52, 46] on link "INVOICE" at bounding box center [49, 42] width 23 height 7
select select "service"
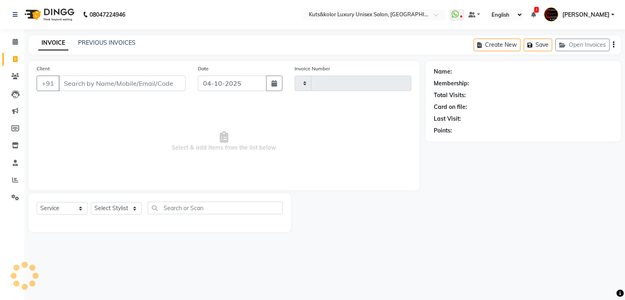
type input "2682"
select select "4172"
click at [271, 77] on button "button" at bounding box center [274, 83] width 16 height 15
select select "10"
select select "2025"
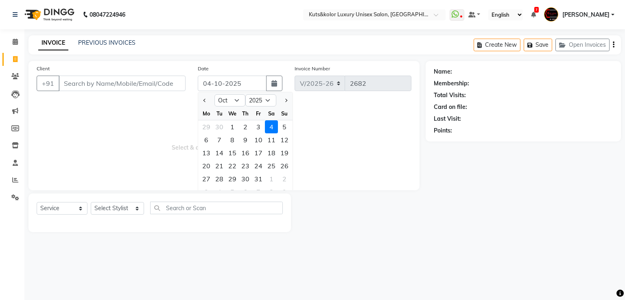
drag, startPoint x: 280, startPoint y: 83, endPoint x: 255, endPoint y: 26, distance: 62.1
click at [255, 26] on nav "08047224946 Select Location × Kuts&kolor Luxury Unisex Salon, Mumbai Central Wh…" at bounding box center [312, 14] width 625 height 29
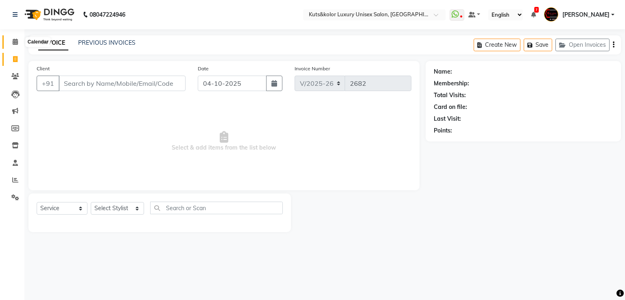
click at [13, 43] on icon at bounding box center [15, 42] width 5 height 6
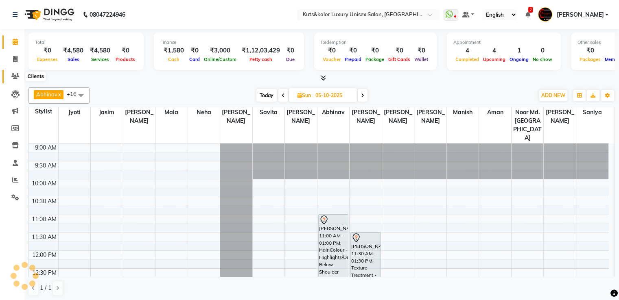
click at [12, 73] on span at bounding box center [15, 76] width 14 height 9
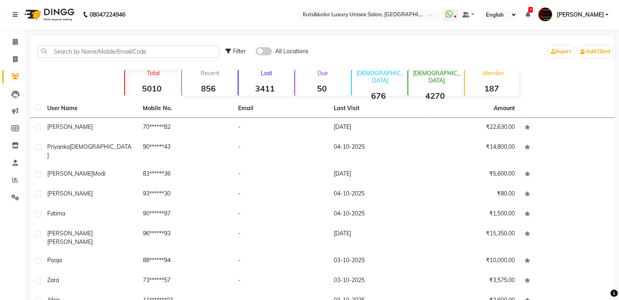
click at [51, 27] on nav "08047224946 Select Location × Kuts&kolor Luxury Unisex Salon, Mumbai Central Wh…" at bounding box center [309, 14] width 619 height 29
click at [65, 35] on div "08047224946 Select Location × Kuts&kolor Luxury Unisex Salon, Mumbai Central Wh…" at bounding box center [309, 186] width 619 height 373
click at [347, 38] on div "Filter All Locations Import Add Client Total 5010 Recent 856 Lost 3411 Due 50 M…" at bounding box center [322, 197] width 585 height 325
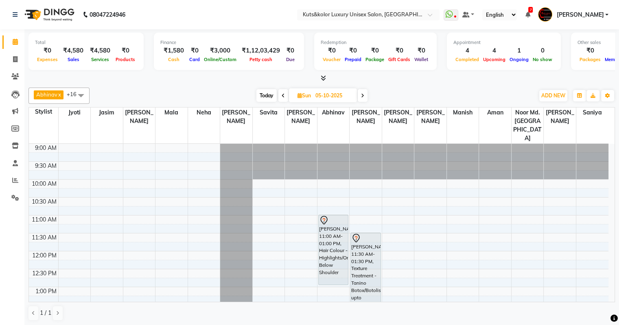
drag, startPoint x: 325, startPoint y: 80, endPoint x: 324, endPoint y: 71, distance: 8.6
click at [324, 71] on div "Total ₹0 Expenses ₹4,580 Sales ₹4,580 Services ₹0 Products Finance ₹1,580 Cash …" at bounding box center [321, 55] width 586 height 53
click at [491, 89] on div "[DATE] [DATE]" at bounding box center [312, 95] width 436 height 12
click at [14, 59] on icon at bounding box center [15, 59] width 4 height 6
select select "service"
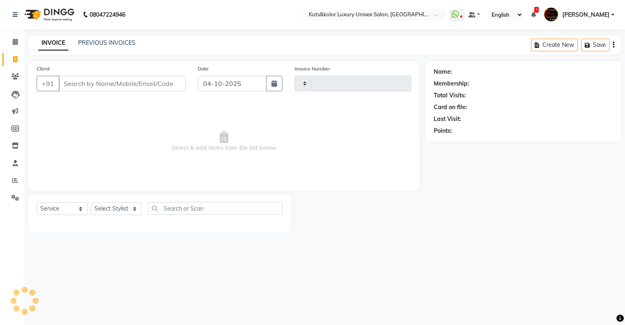
type input "2682"
select select "4172"
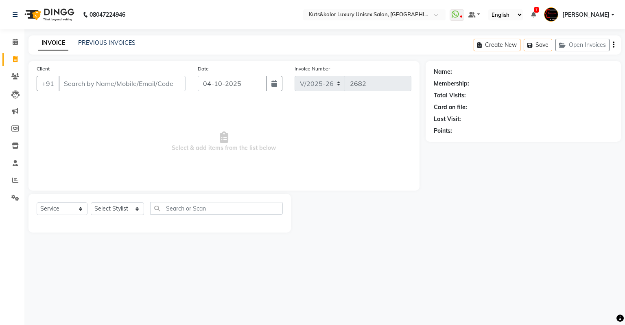
click at [78, 79] on input "Client" at bounding box center [122, 83] width 127 height 15
click at [123, 44] on link "PREVIOUS INVOICES" at bounding box center [106, 42] width 57 height 7
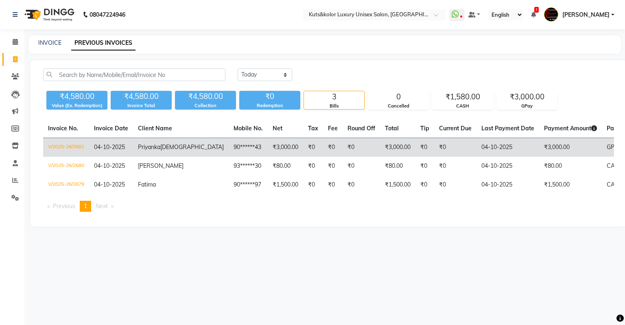
click at [229, 148] on td "90******43" at bounding box center [248, 147] width 39 height 19
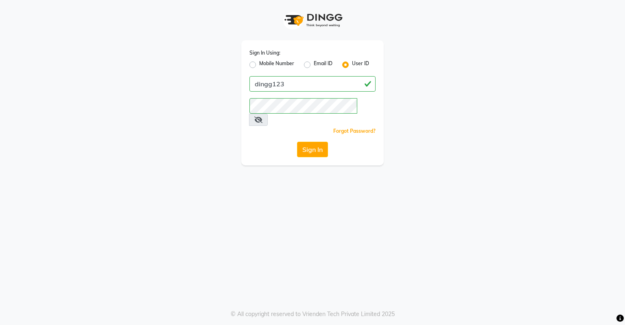
click at [259, 64] on label "Mobile Number" at bounding box center [276, 65] width 35 height 10
click at [259, 64] on input "Mobile Number" at bounding box center [261, 62] width 5 height 5
radio input "true"
radio input "false"
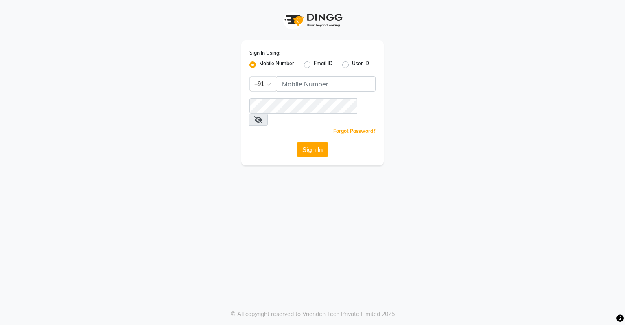
click at [352, 63] on label "User ID" at bounding box center [360, 65] width 17 height 10
click at [352, 63] on input "User ID" at bounding box center [354, 62] width 5 height 5
radio input "true"
radio input "false"
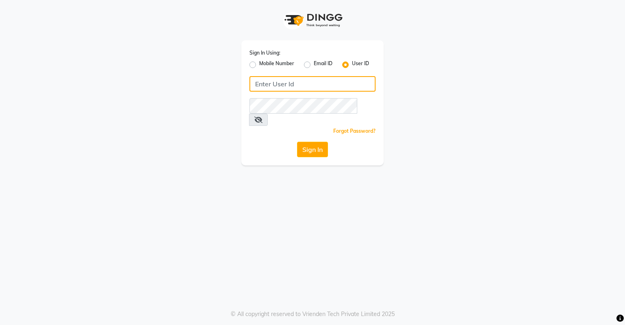
click at [314, 84] on input "Username" at bounding box center [312, 83] width 126 height 15
type input "dingg123"
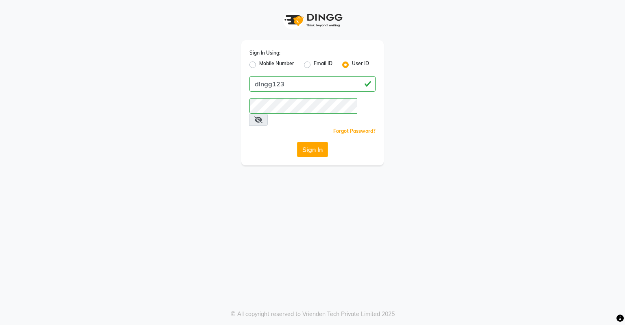
click at [262, 116] on icon at bounding box center [258, 119] width 8 height 7
click at [243, 130] on div "Sign In Using: Mobile Number Email ID User ID dingg123 Remember me Forgot Passw…" at bounding box center [312, 102] width 142 height 125
click at [316, 142] on button "Sign In" at bounding box center [312, 149] width 31 height 15
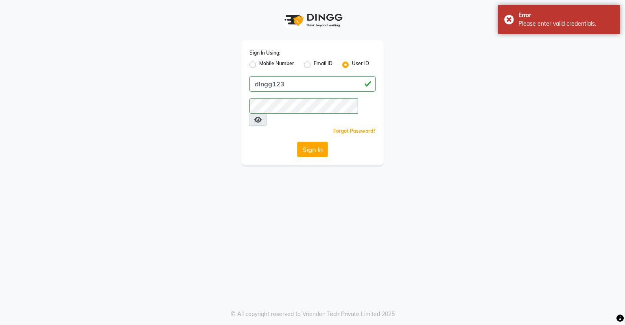
click at [303, 127] on div "Forgot Password?" at bounding box center [312, 131] width 126 height 9
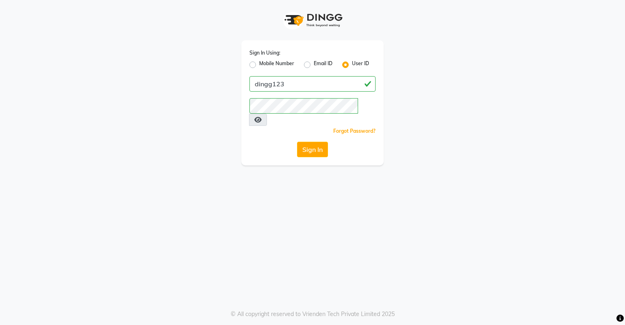
click at [245, 126] on div "Sign In Using: Mobile Number Email ID User ID dingg123 Remember me Forgot Passw…" at bounding box center [312, 102] width 142 height 125
click at [311, 142] on button "Sign In" at bounding box center [312, 149] width 31 height 15
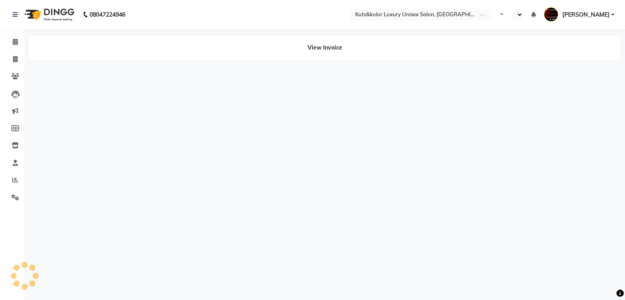
select select "en"
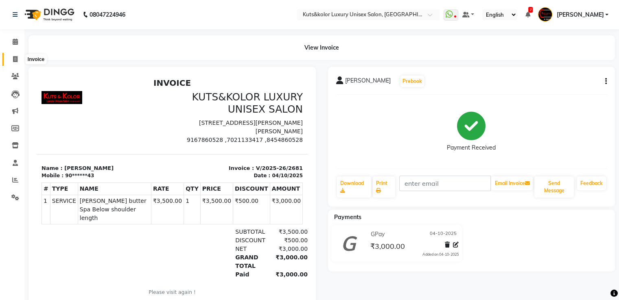
click at [16, 59] on icon at bounding box center [15, 59] width 4 height 6
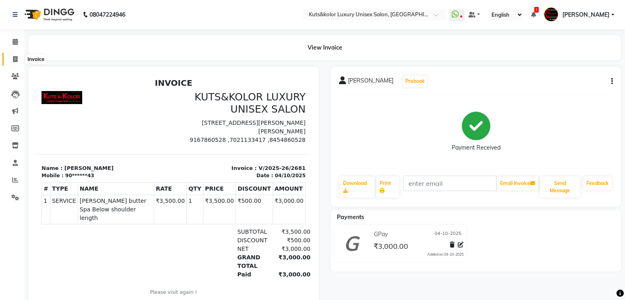
select select "4172"
select select "service"
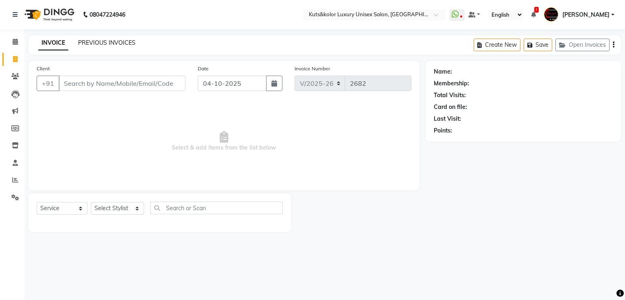
click at [106, 45] on link "PREVIOUS INVOICES" at bounding box center [106, 42] width 57 height 7
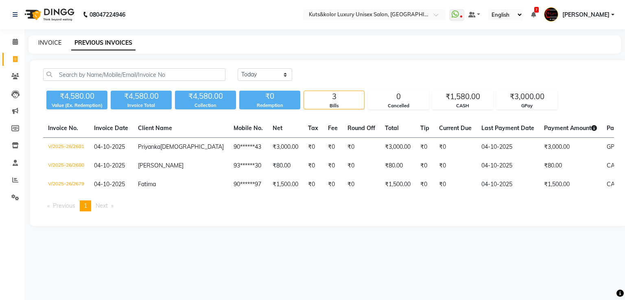
click at [50, 41] on link "INVOICE" at bounding box center [49, 42] width 23 height 7
select select "4172"
select select "service"
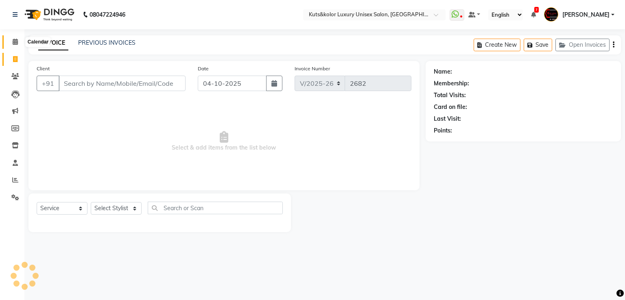
click at [11, 40] on span at bounding box center [15, 41] width 14 height 9
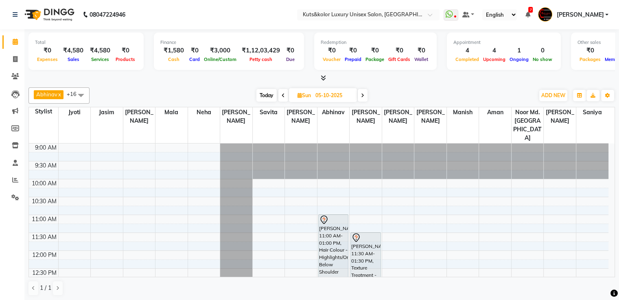
click at [324, 78] on icon at bounding box center [323, 78] width 5 height 6
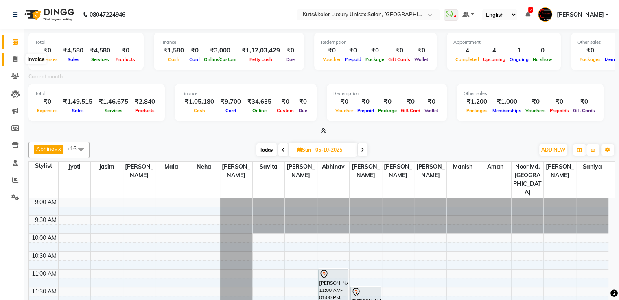
click at [15, 59] on icon at bounding box center [15, 59] width 4 height 6
select select "service"
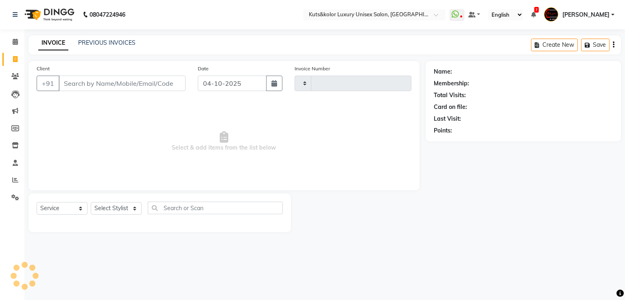
type input "2682"
select select "4172"
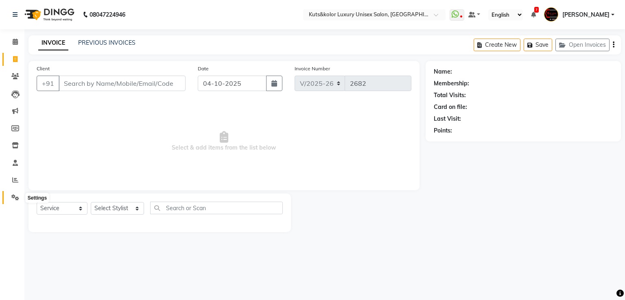
click at [10, 197] on span at bounding box center [15, 197] width 14 height 9
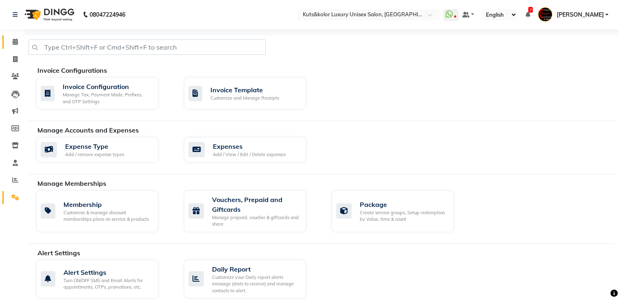
click at [16, 42] on icon at bounding box center [15, 42] width 5 height 6
click at [570, 15] on link "[PERSON_NAME]" at bounding box center [573, 14] width 70 height 13
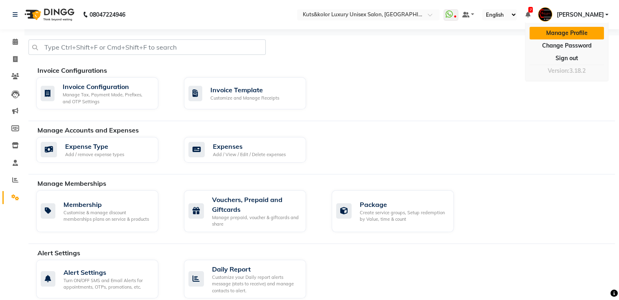
click at [565, 35] on link "Manage Profile" at bounding box center [566, 33] width 74 height 13
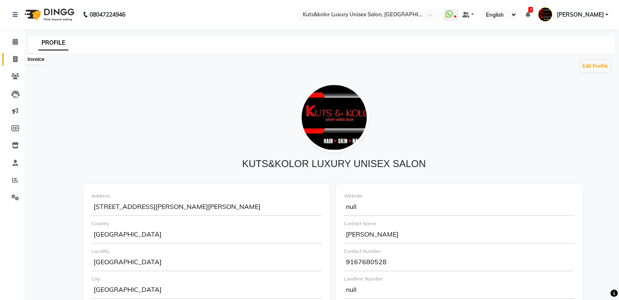
click at [12, 59] on span at bounding box center [15, 59] width 14 height 9
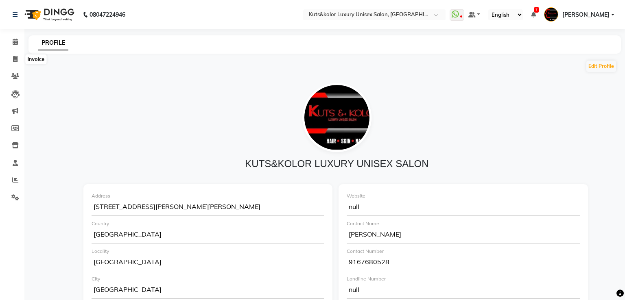
select select "4172"
select select "service"
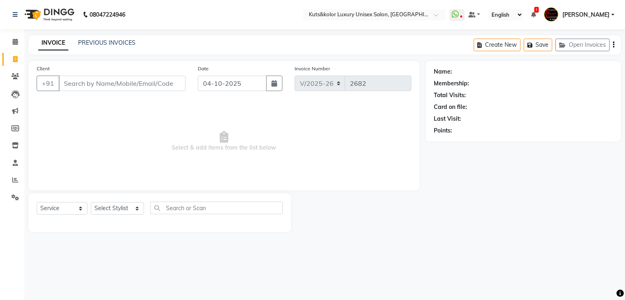
click at [582, 11] on span "[PERSON_NAME]" at bounding box center [585, 15] width 47 height 9
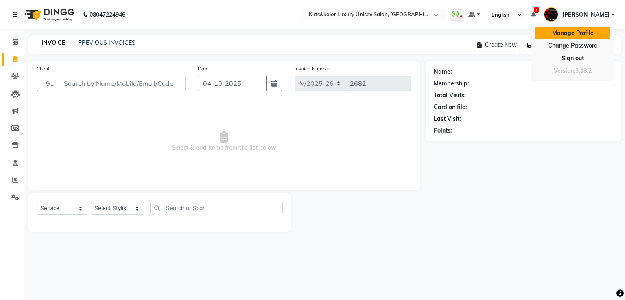
click at [574, 37] on link "Manage Profile" at bounding box center [572, 33] width 74 height 13
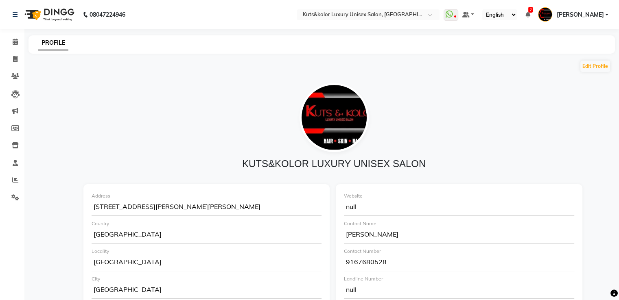
click at [596, 16] on span "[PERSON_NAME]" at bounding box center [579, 15] width 47 height 9
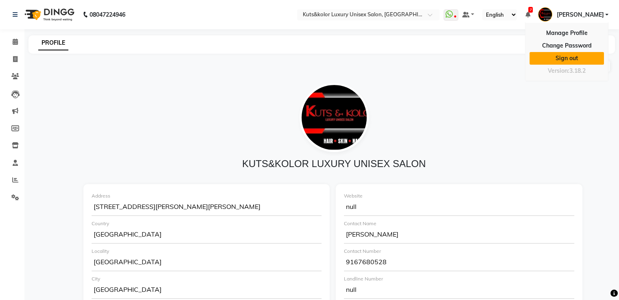
click at [586, 61] on link "Sign out" at bounding box center [566, 58] width 74 height 13
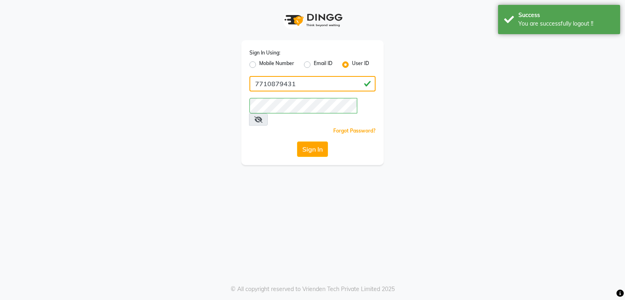
click at [312, 83] on input "7710879431" at bounding box center [312, 83] width 126 height 15
type input "dingg123"
click at [355, 128] on link "Forgot Password?" at bounding box center [354, 131] width 42 height 6
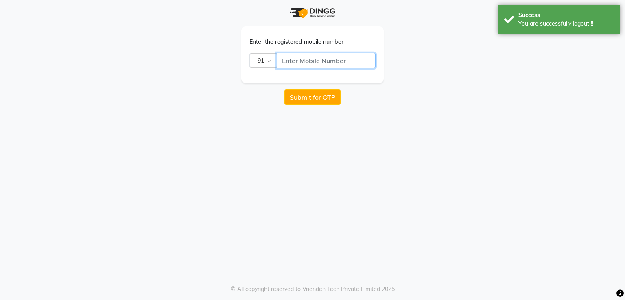
click at [286, 56] on input "text" at bounding box center [326, 60] width 99 height 15
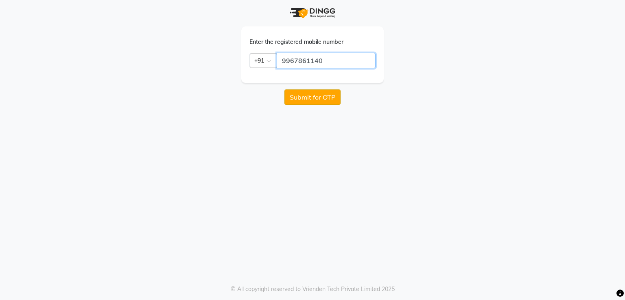
type input "9967861140"
click at [324, 103] on button "Submit for OTP" at bounding box center [312, 96] width 56 height 15
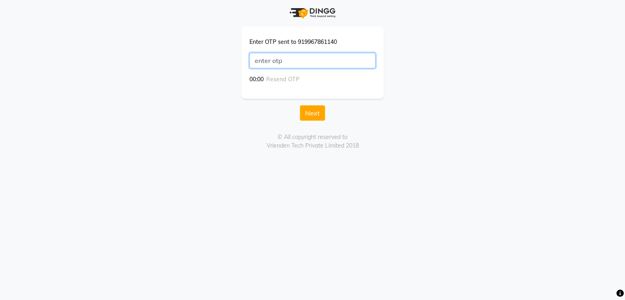
click at [292, 61] on input "text" at bounding box center [312, 60] width 126 height 15
type input "8132"
click at [309, 112] on button "Next" at bounding box center [312, 112] width 25 height 15
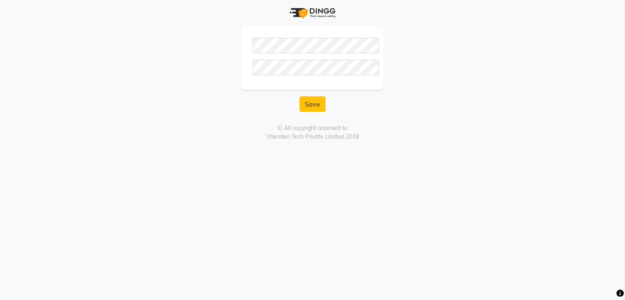
click at [268, 84] on div at bounding box center [312, 57] width 142 height 63
click at [318, 103] on button "Save" at bounding box center [312, 103] width 26 height 15
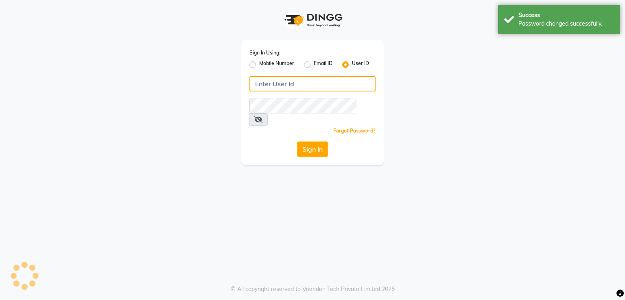
type input "dingg123"
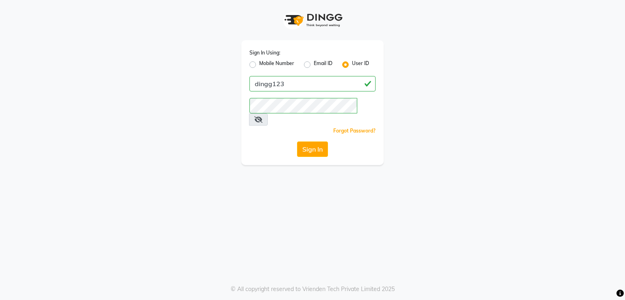
click at [262, 116] on icon at bounding box center [258, 119] width 8 height 7
click at [277, 126] on div "Sign In Using: Mobile Number Email ID User ID dingg123 Remember me Forgot Passw…" at bounding box center [312, 102] width 142 height 125
click at [303, 142] on button "Sign In" at bounding box center [312, 149] width 31 height 15
